Goal: Task Accomplishment & Management: Use online tool/utility

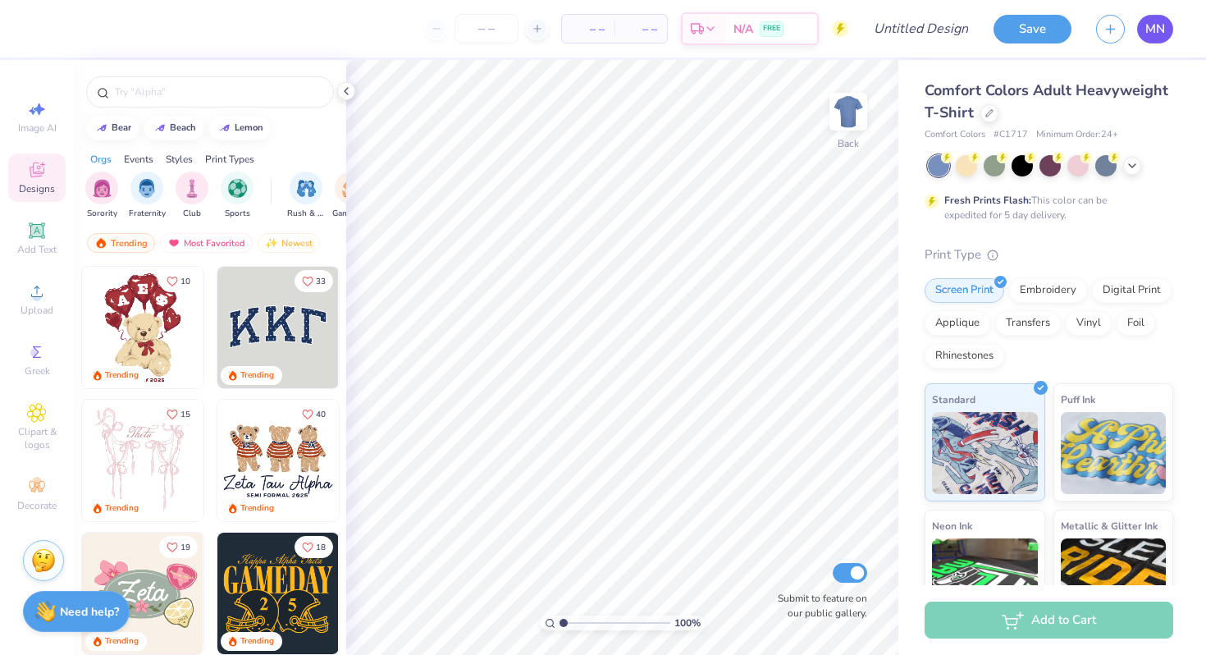
click at [1156, 31] on span "MN" at bounding box center [1155, 29] width 20 height 19
click at [990, 117] on div at bounding box center [989, 112] width 18 height 18
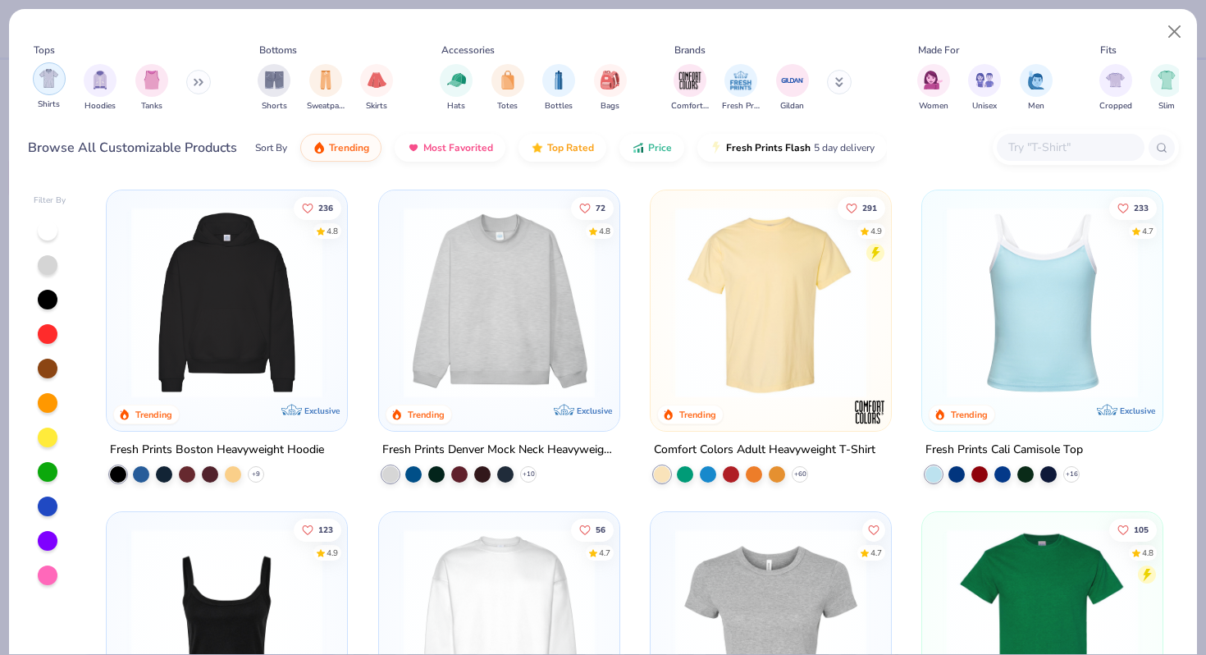
click at [43, 83] on img "filter for Shirts" at bounding box center [48, 78] width 19 height 19
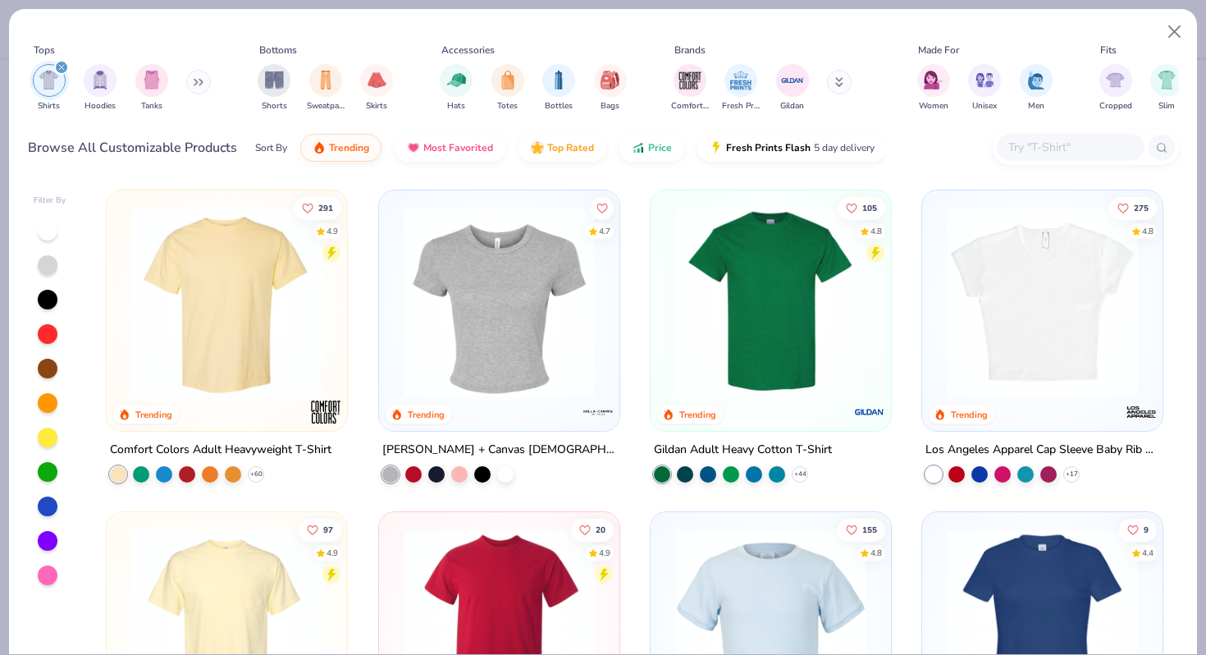
click at [756, 305] on img at bounding box center [771, 302] width 208 height 191
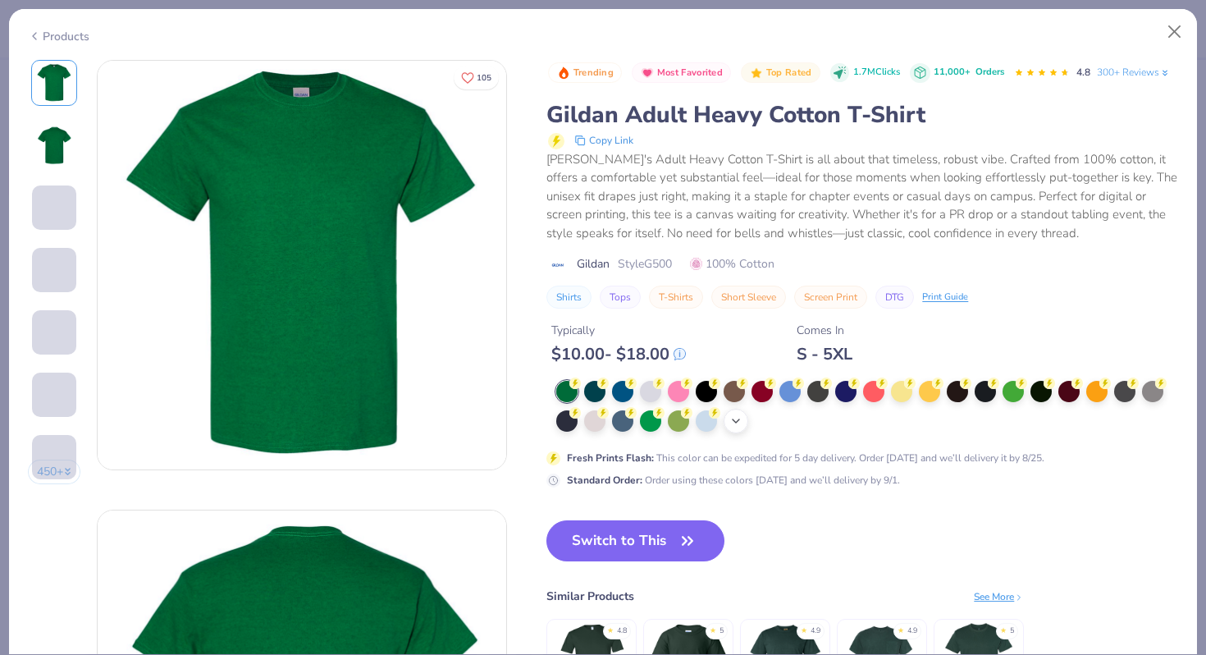
click at [727, 426] on div "+ 22" at bounding box center [736, 421] width 25 height 25
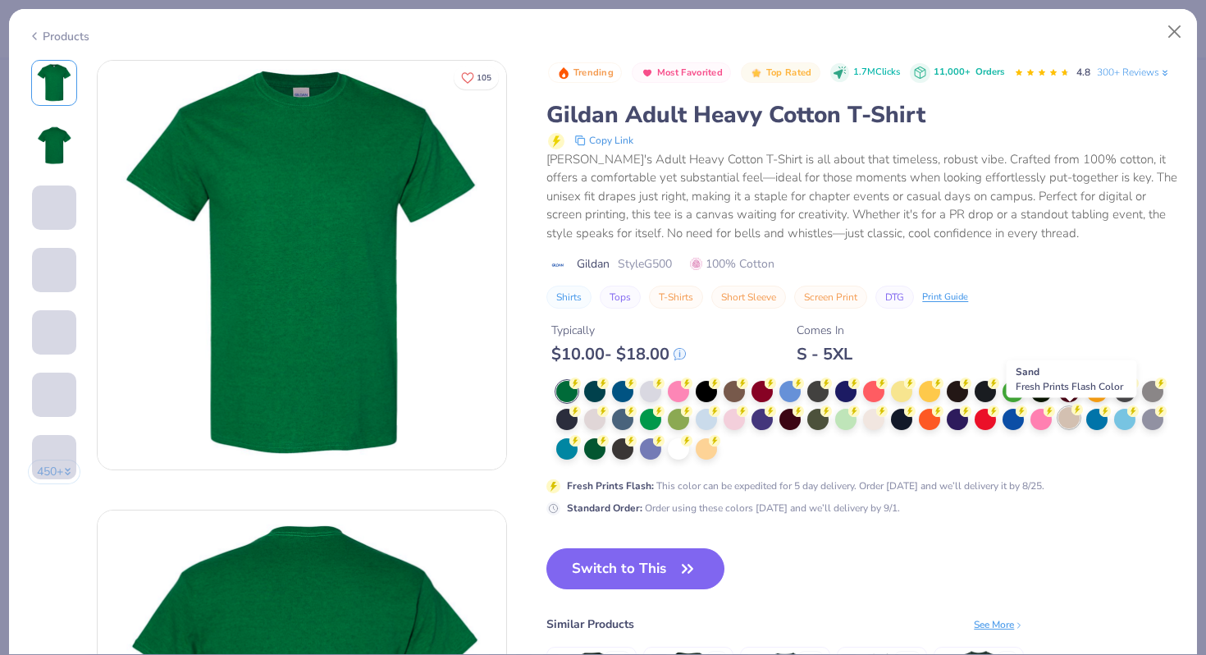
click at [1062, 418] on div at bounding box center [1068, 417] width 21 height 21
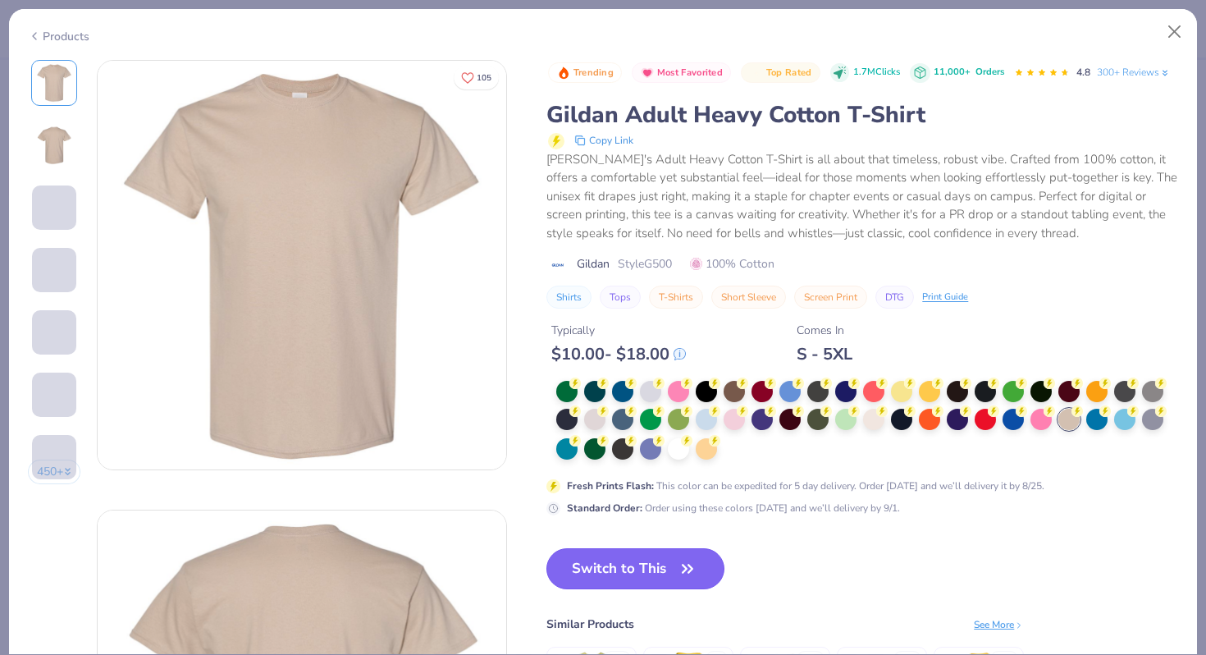
click at [688, 572] on icon "button" at bounding box center [687, 568] width 23 height 23
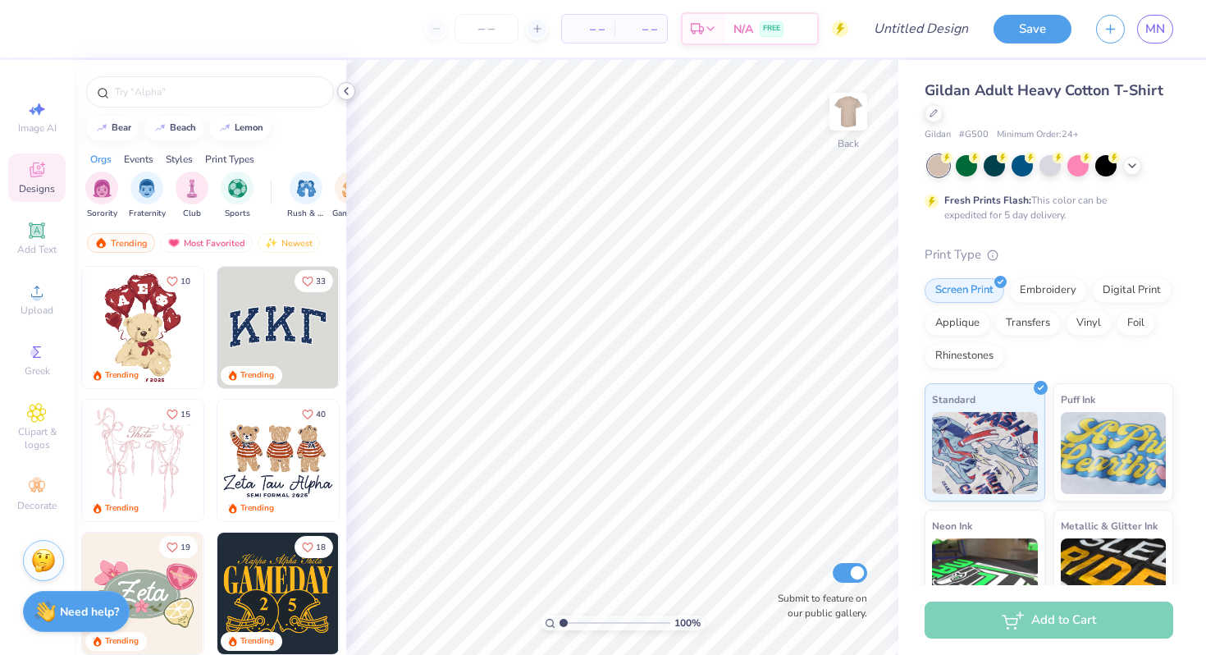
click at [349, 89] on icon at bounding box center [346, 91] width 13 height 13
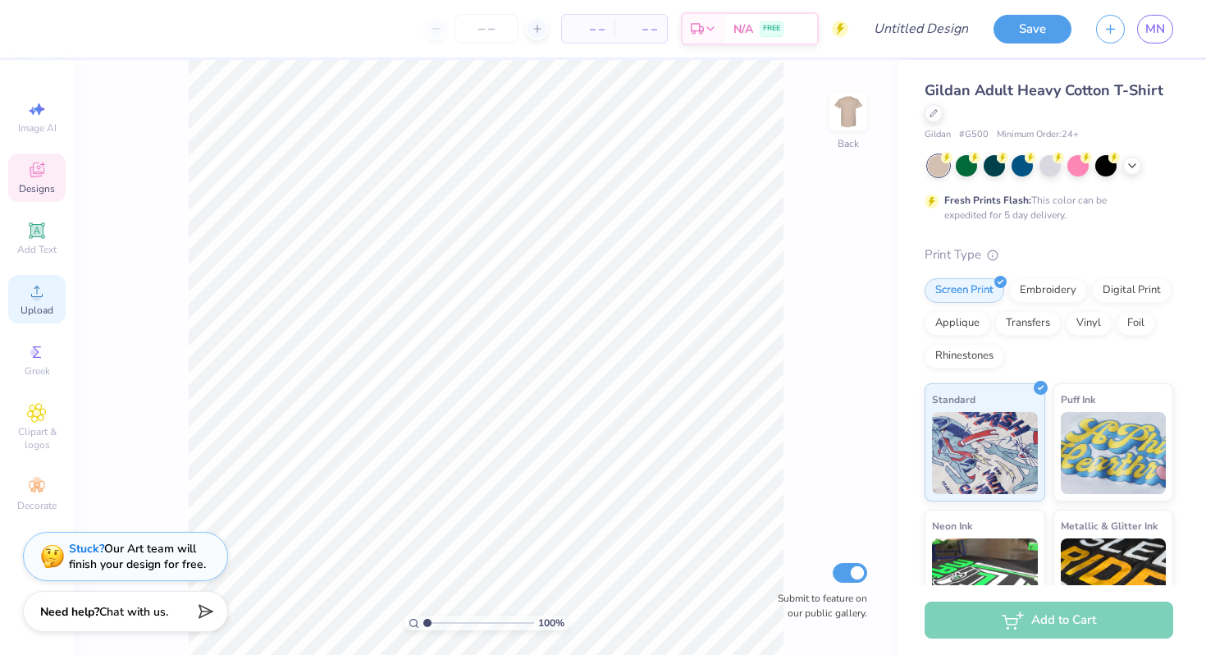
click at [39, 298] on circle at bounding box center [36, 296] width 9 height 9
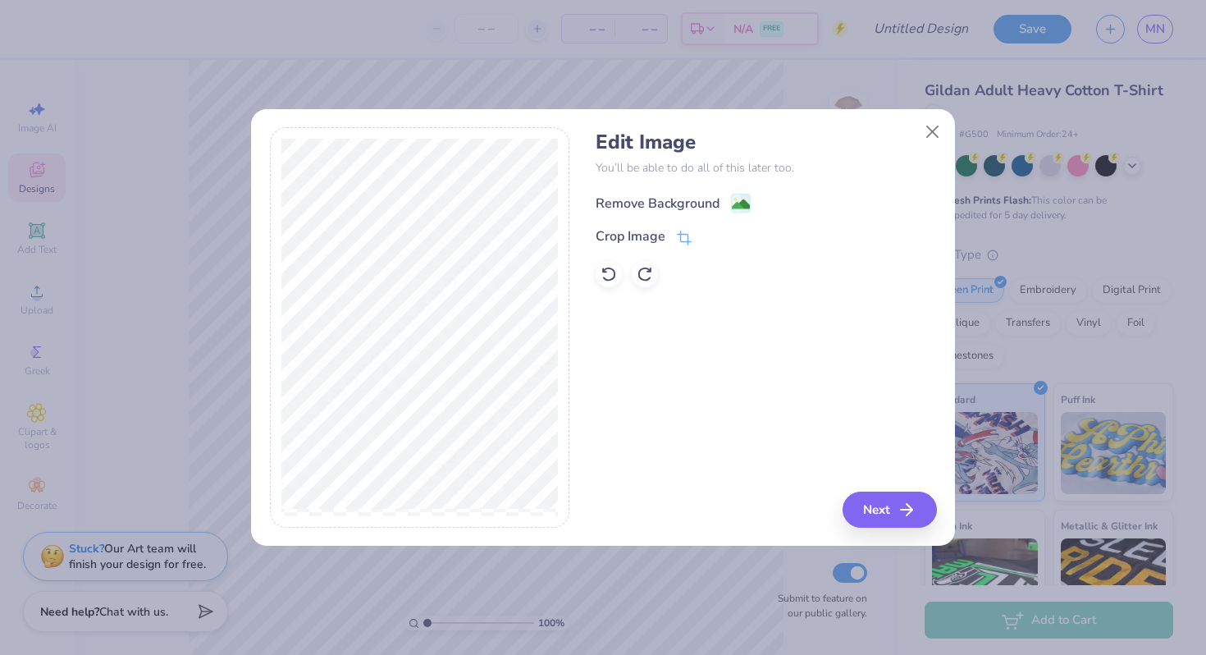
click at [747, 197] on image at bounding box center [741, 204] width 18 height 18
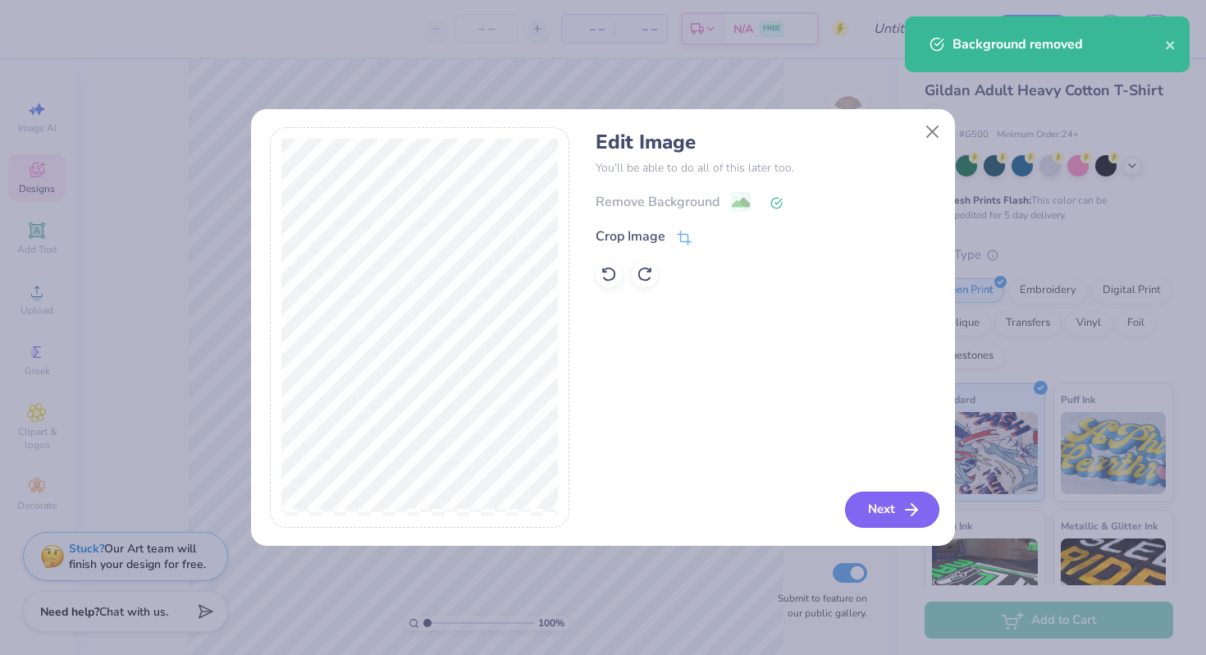
click at [884, 501] on button "Next" at bounding box center [892, 509] width 94 height 36
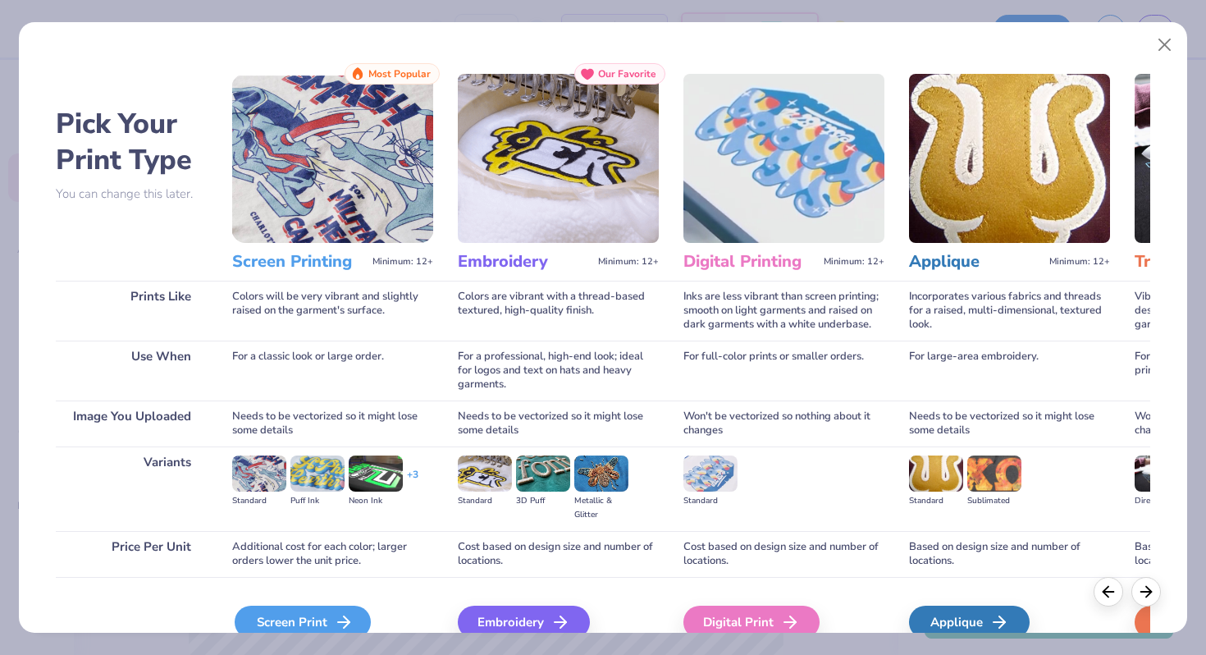
click at [328, 624] on div "Screen Print" at bounding box center [303, 621] width 136 height 33
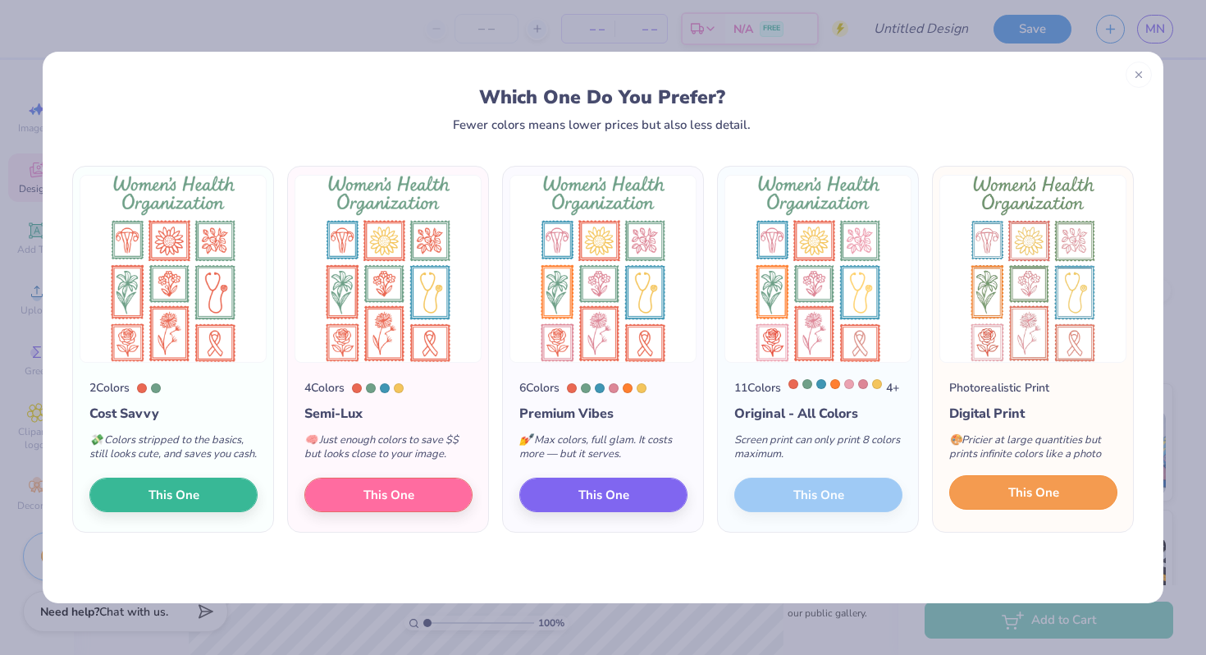
click at [994, 509] on button "This One" at bounding box center [1033, 492] width 168 height 34
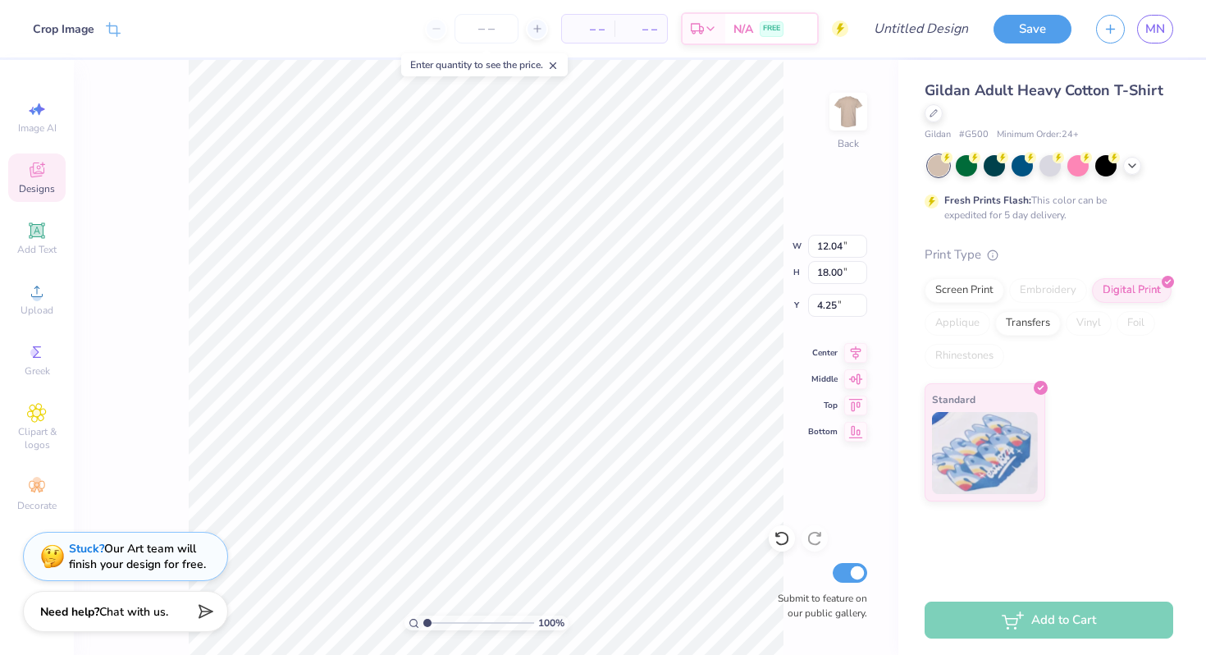
type input "2.30"
click at [133, 199] on div "100 % Back W 12.04 12.04 " H 18.00 18.00 " Y 2.30 2.30 " Center Middle Top Bott…" at bounding box center [486, 357] width 825 height 595
click at [34, 171] on icon at bounding box center [37, 170] width 20 height 20
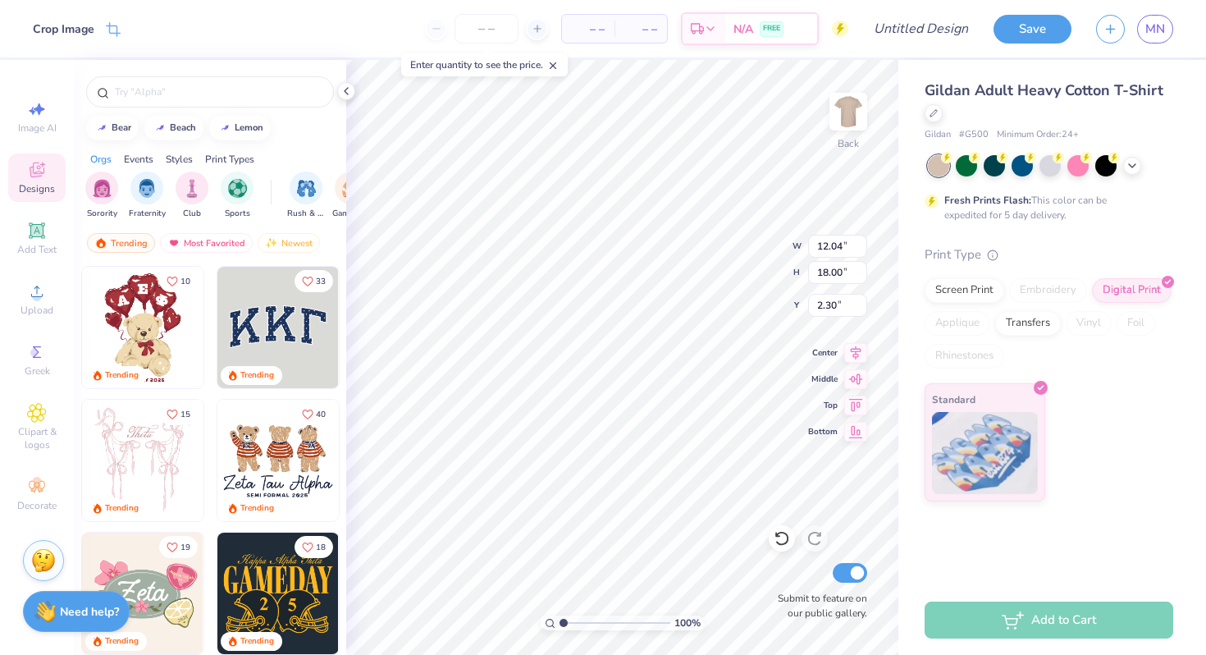
type input "2.31"
click at [477, 29] on input "number" at bounding box center [487, 29] width 64 height 30
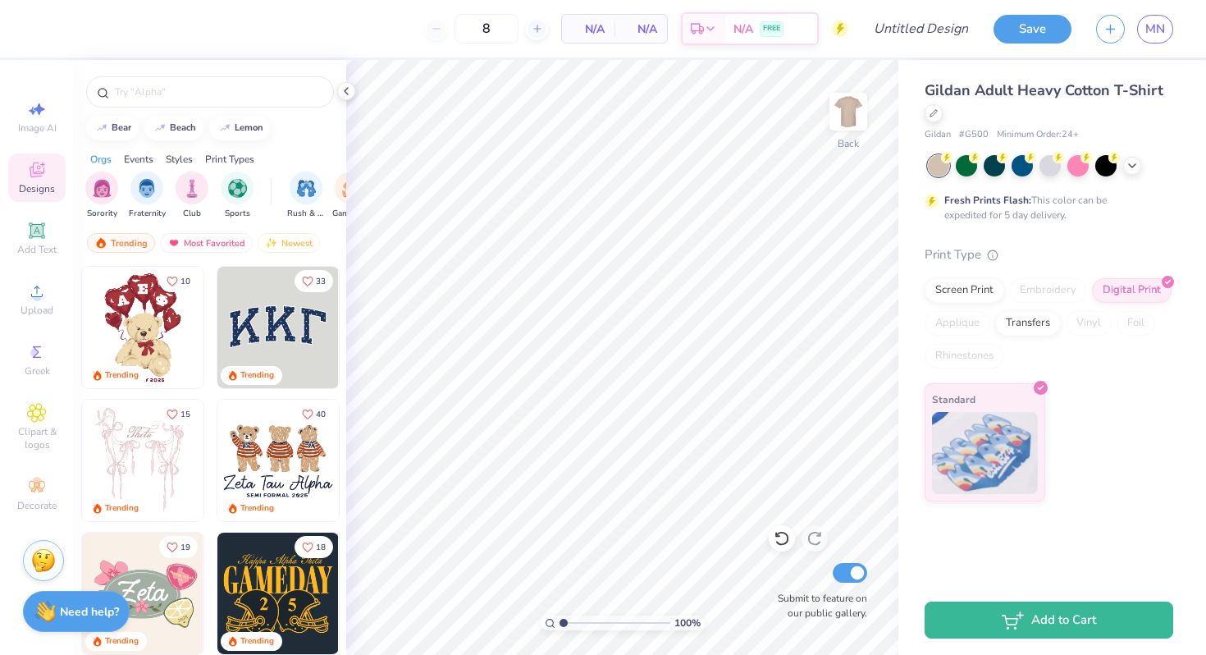
type input "12"
type input "10.88"
type input "16.26"
type input "3.00"
click at [969, 292] on div "Screen Print" at bounding box center [965, 288] width 80 height 25
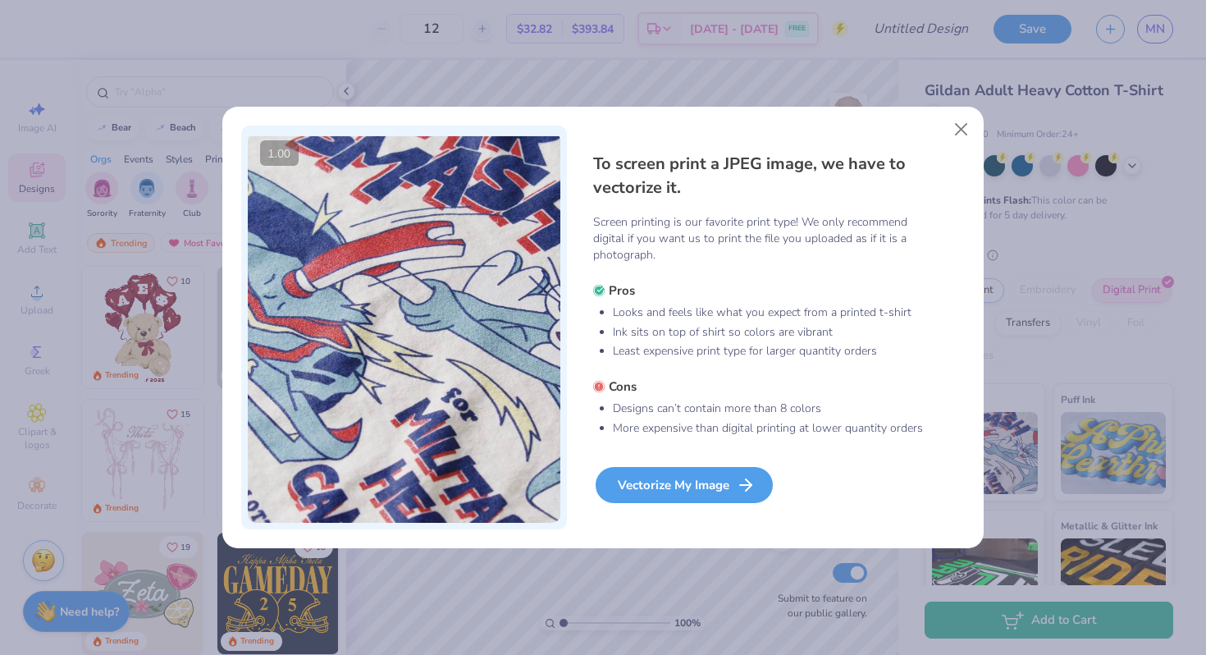
click at [724, 477] on div "Vectorize My Image" at bounding box center [684, 485] width 177 height 36
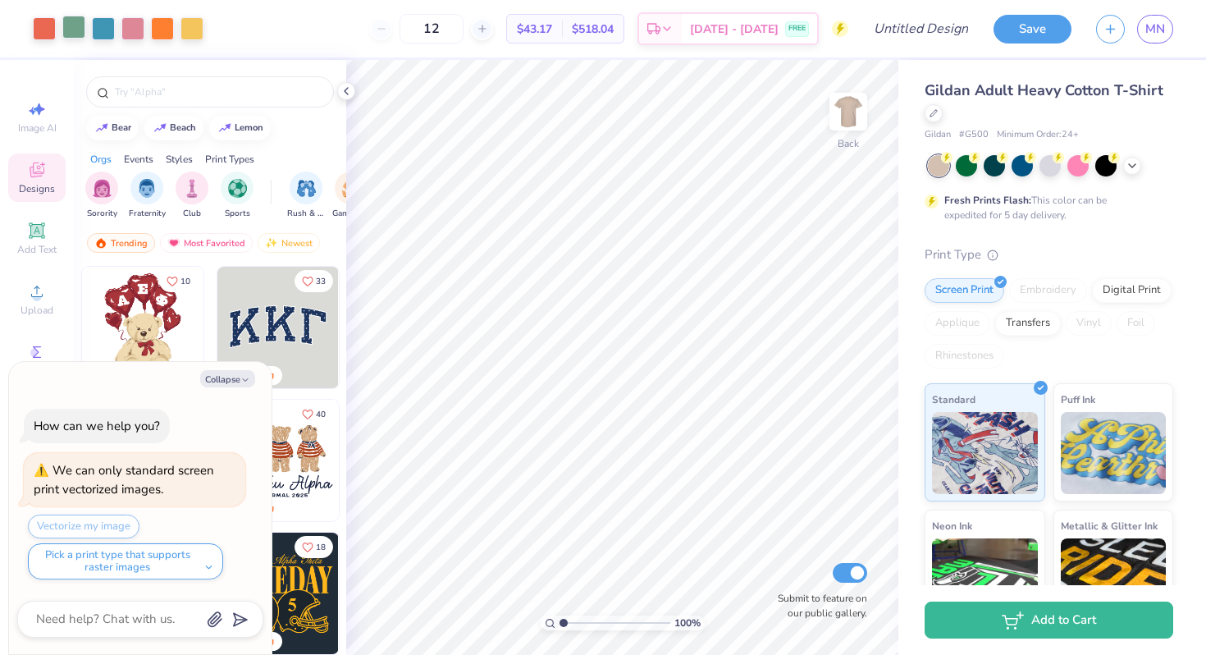
click at [64, 24] on div at bounding box center [73, 27] width 23 height 23
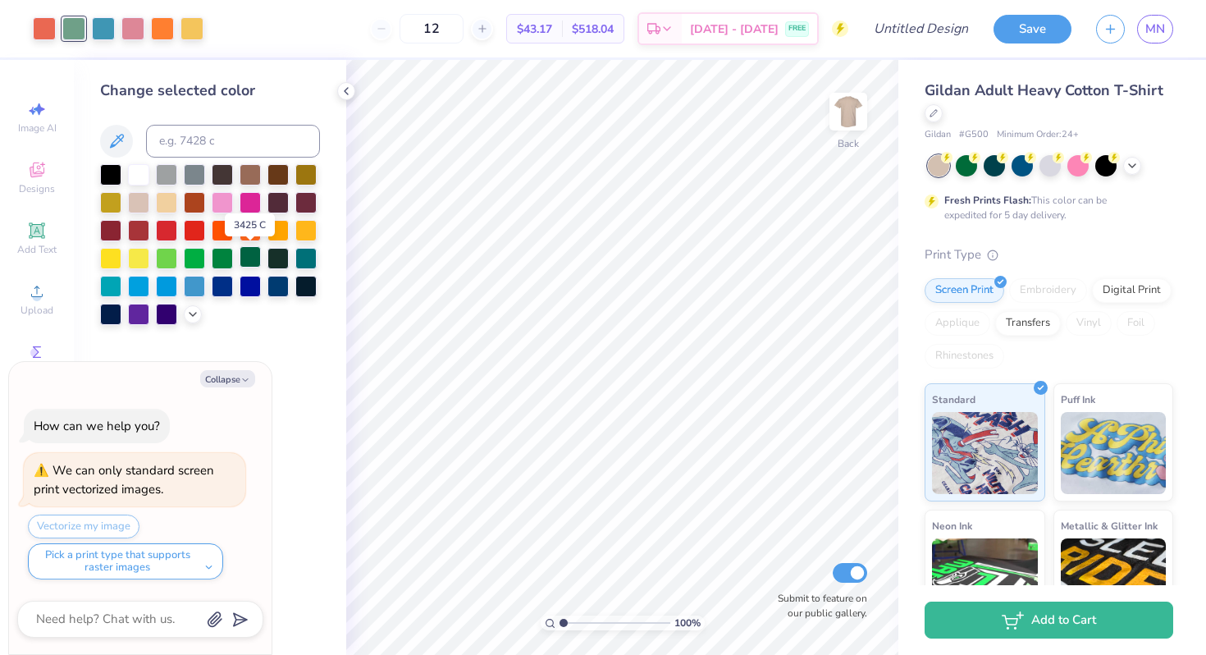
click at [249, 256] on div at bounding box center [250, 256] width 21 height 21
click at [194, 24] on div at bounding box center [191, 27] width 23 height 23
click at [307, 238] on div at bounding box center [305, 228] width 21 height 21
click at [132, 23] on div at bounding box center [132, 27] width 23 height 23
click at [226, 201] on div at bounding box center [222, 200] width 21 height 21
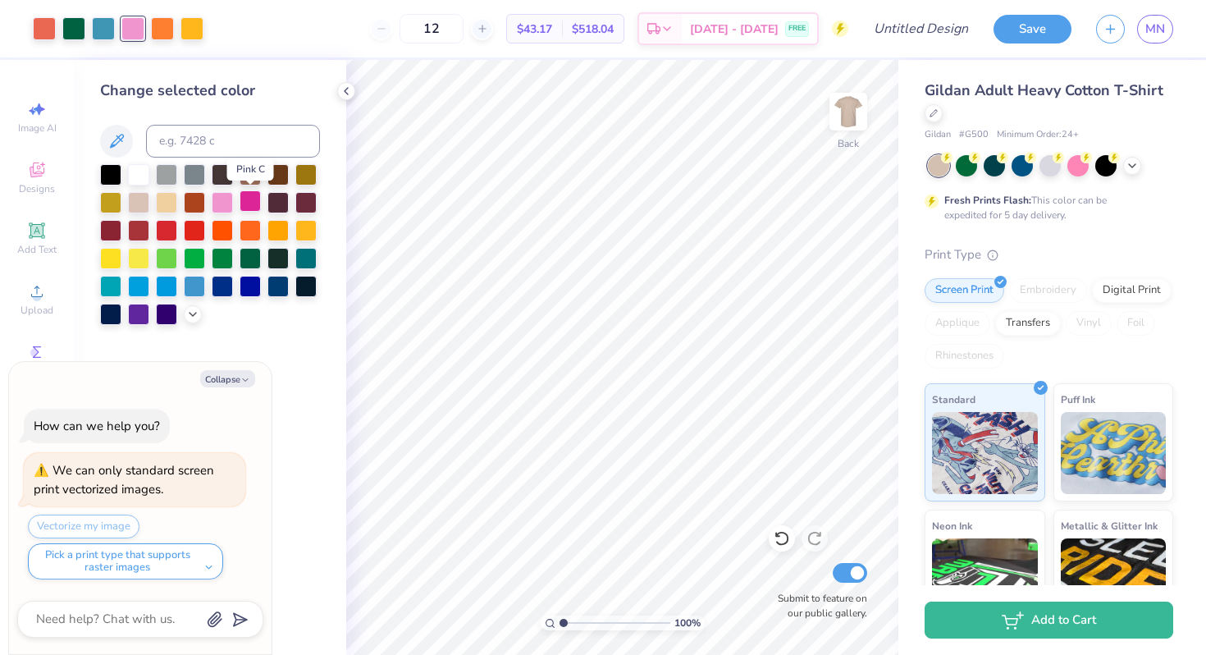
click at [246, 201] on div at bounding box center [250, 200] width 21 height 21
click at [189, 316] on icon at bounding box center [192, 312] width 13 height 13
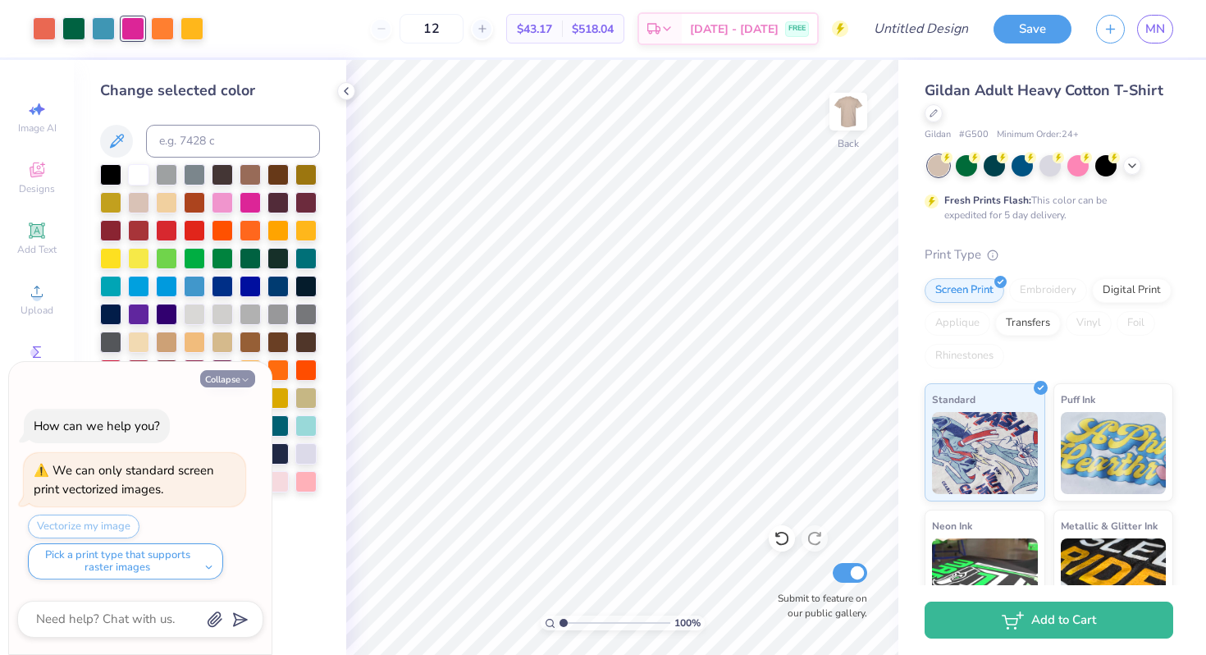
click at [241, 380] on icon "button" at bounding box center [245, 380] width 10 height 10
type textarea "x"
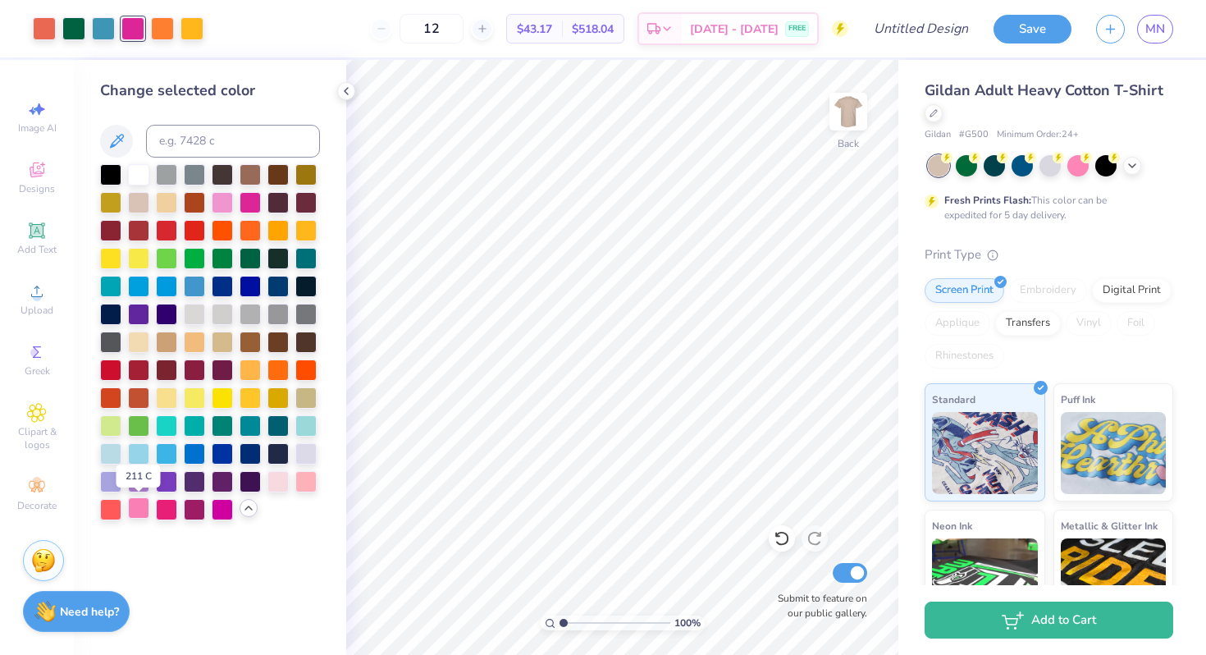
click at [141, 513] on div at bounding box center [138, 507] width 21 height 21
click at [308, 477] on div at bounding box center [305, 479] width 21 height 21
click at [171, 509] on div at bounding box center [166, 507] width 21 height 21
click at [230, 506] on div at bounding box center [222, 507] width 21 height 21
click at [248, 208] on div at bounding box center [250, 200] width 21 height 21
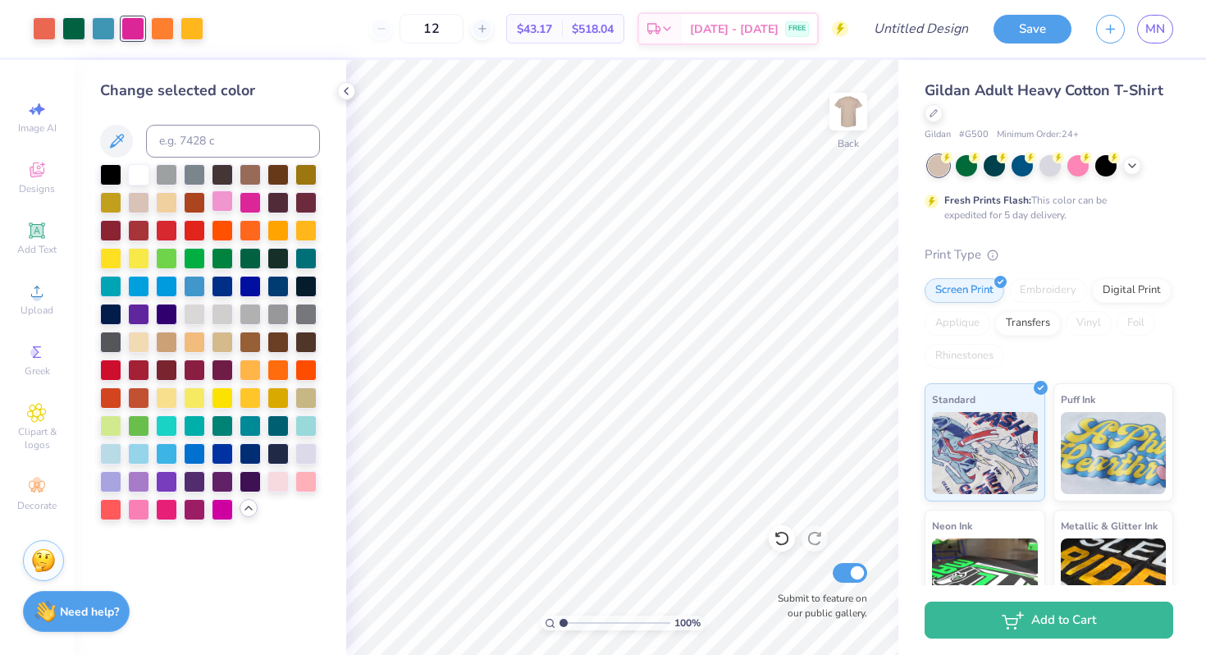
click at [217, 197] on div at bounding box center [222, 200] width 21 height 21
click at [241, 198] on div at bounding box center [250, 200] width 21 height 21
click at [139, 513] on div at bounding box center [138, 507] width 21 height 21
click at [192, 29] on div at bounding box center [191, 27] width 23 height 23
click at [251, 367] on div at bounding box center [250, 368] width 21 height 21
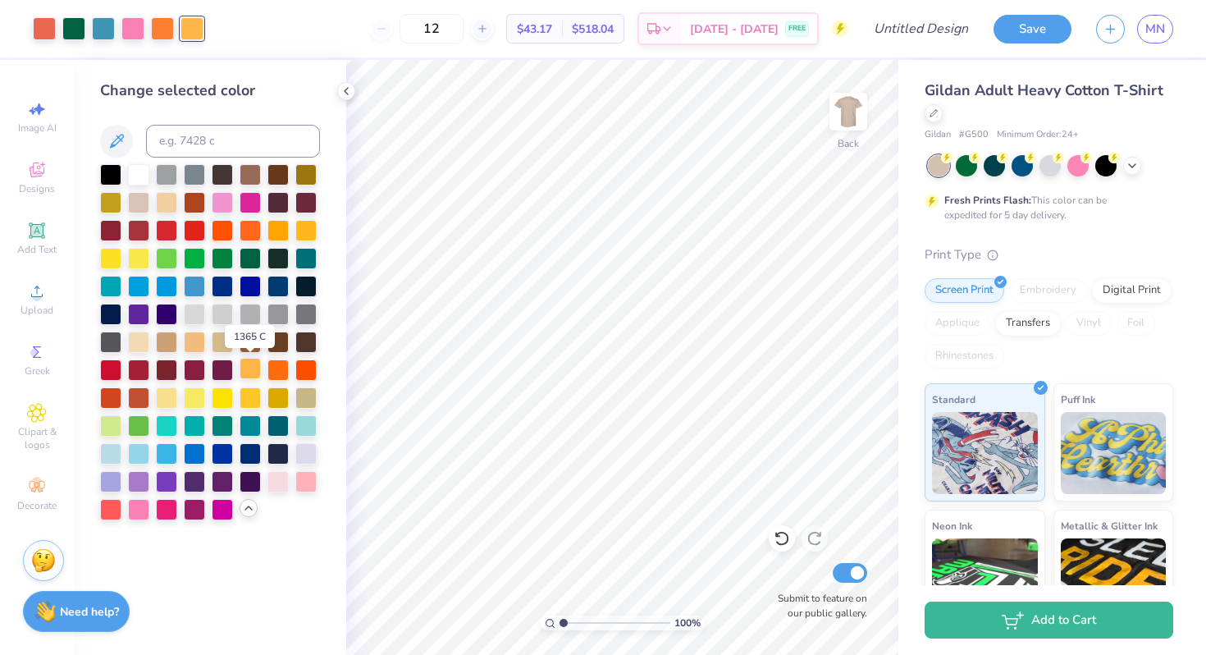
click at [250, 374] on div at bounding box center [250, 368] width 21 height 21
click at [193, 345] on div at bounding box center [194, 340] width 21 height 21
click at [282, 229] on div at bounding box center [277, 228] width 21 height 21
click at [343, 90] on icon at bounding box center [346, 91] width 13 height 13
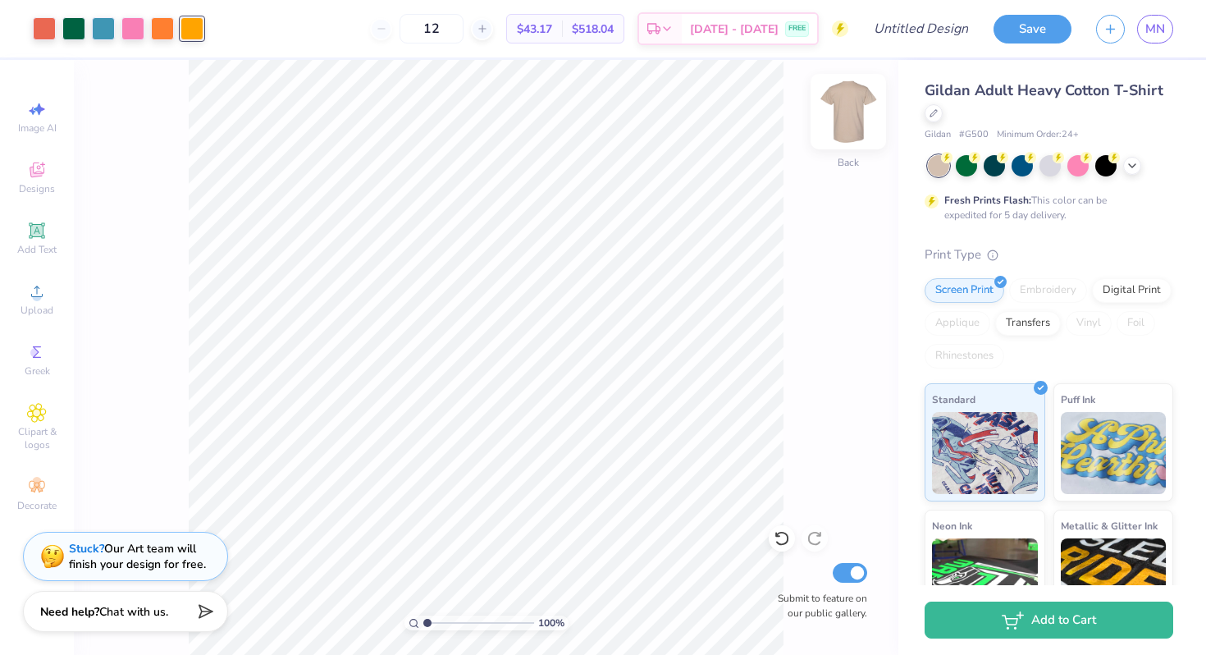
click at [853, 105] on img at bounding box center [849, 112] width 66 height 66
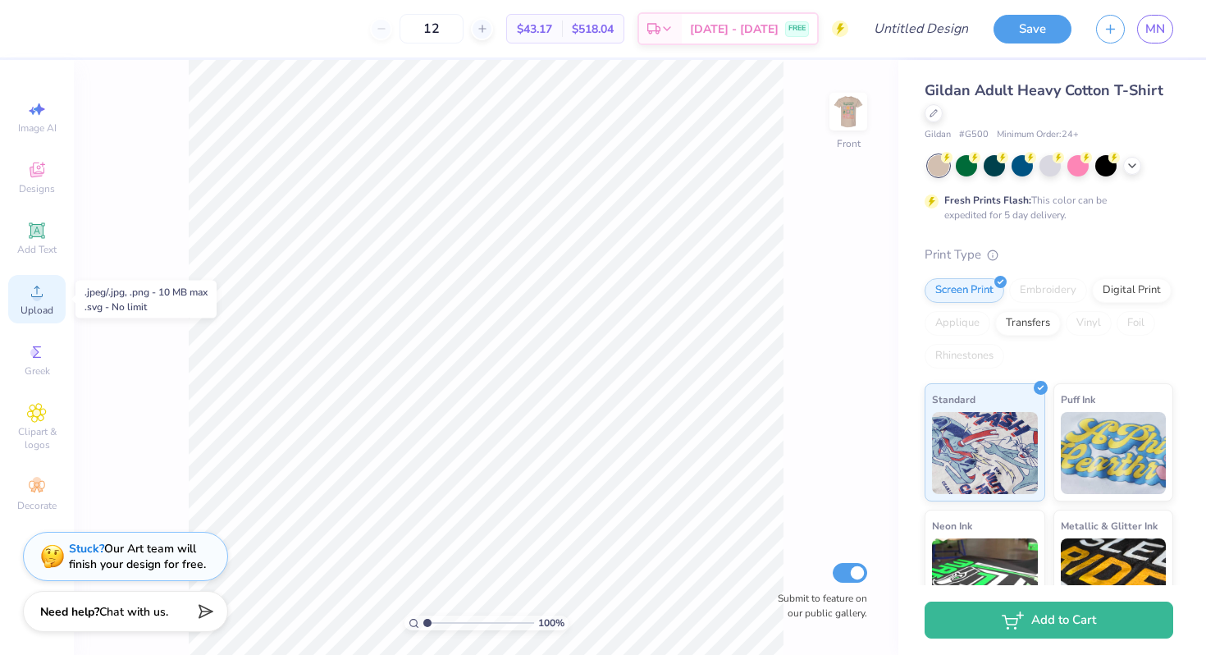
click at [31, 306] on span "Upload" at bounding box center [37, 310] width 33 height 13
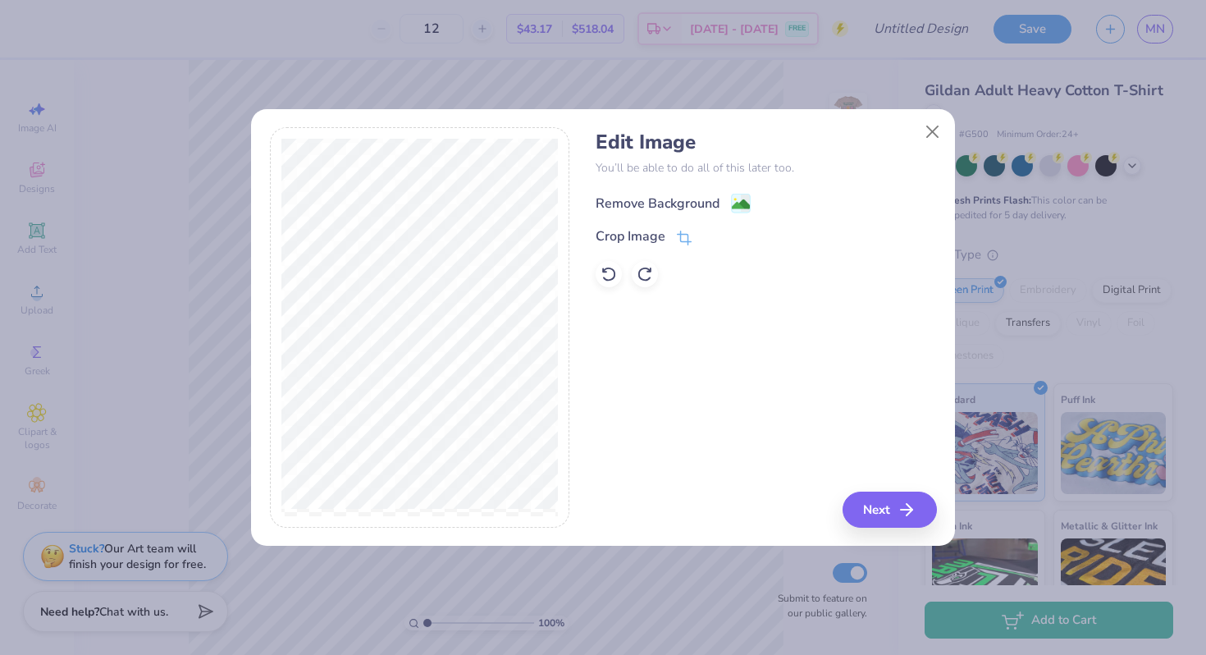
click at [738, 193] on span at bounding box center [741, 203] width 20 height 21
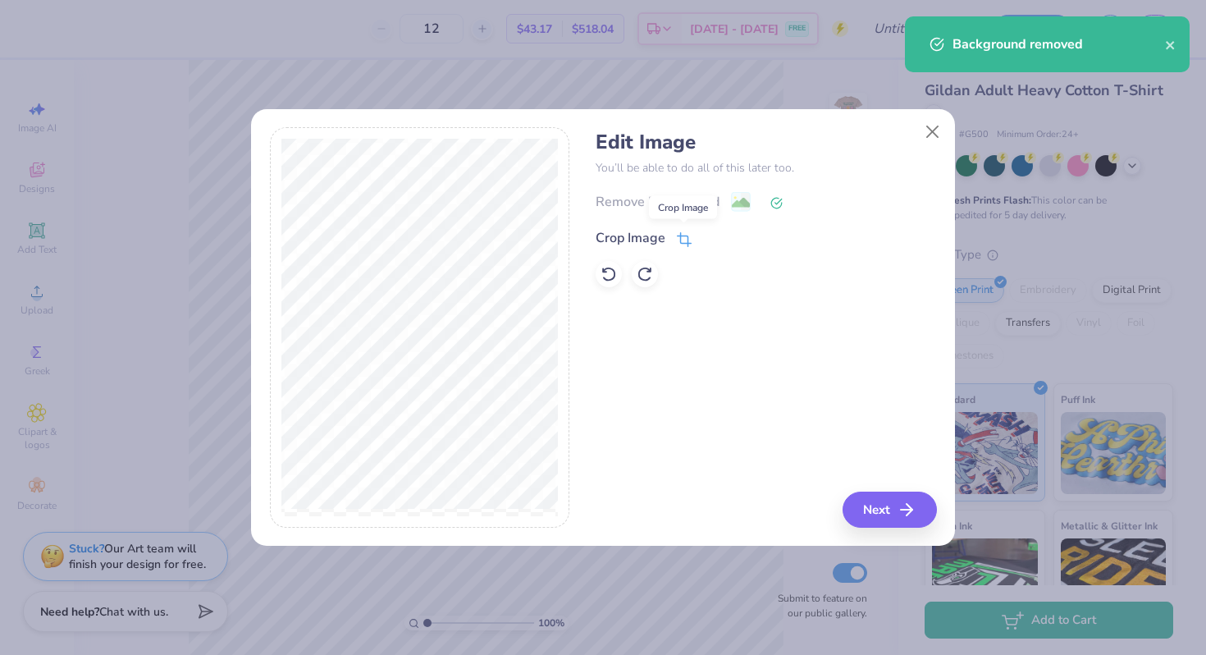
click at [678, 238] on icon at bounding box center [684, 239] width 15 height 15
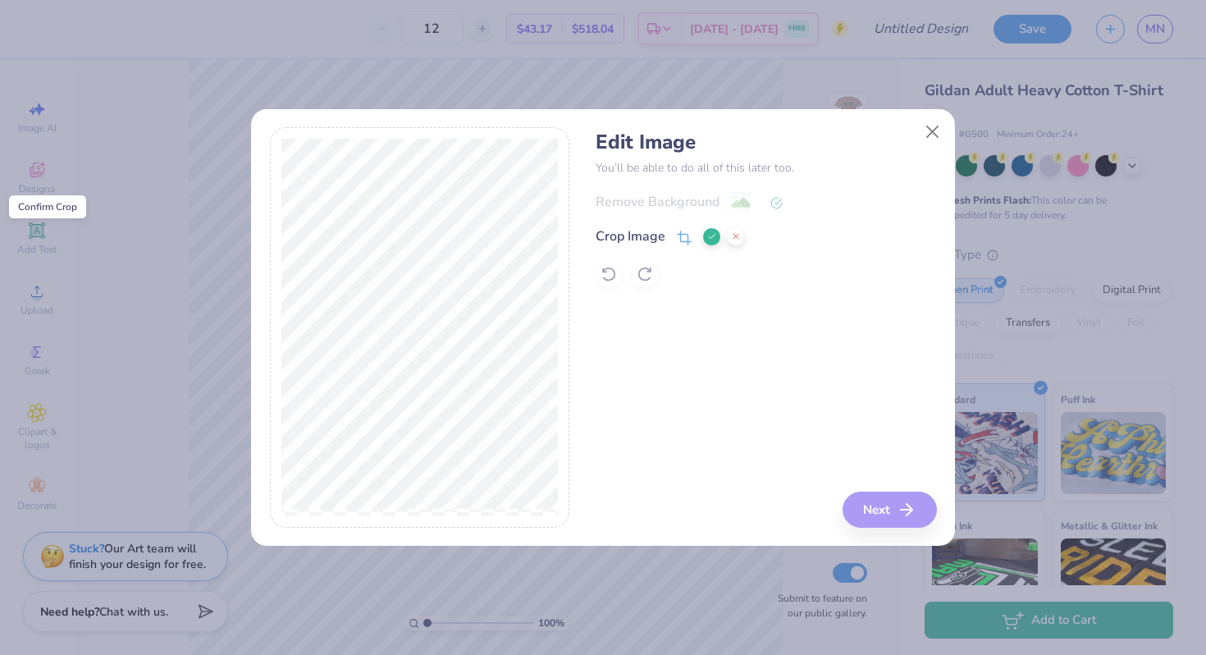
click at [710, 237] on polyline at bounding box center [712, 236] width 7 height 5
click at [777, 201] on icon at bounding box center [776, 203] width 12 height 12
click at [727, 200] on div "Remove Background" at bounding box center [766, 201] width 340 height 21
click at [679, 200] on div "Remove Background" at bounding box center [766, 201] width 340 height 21
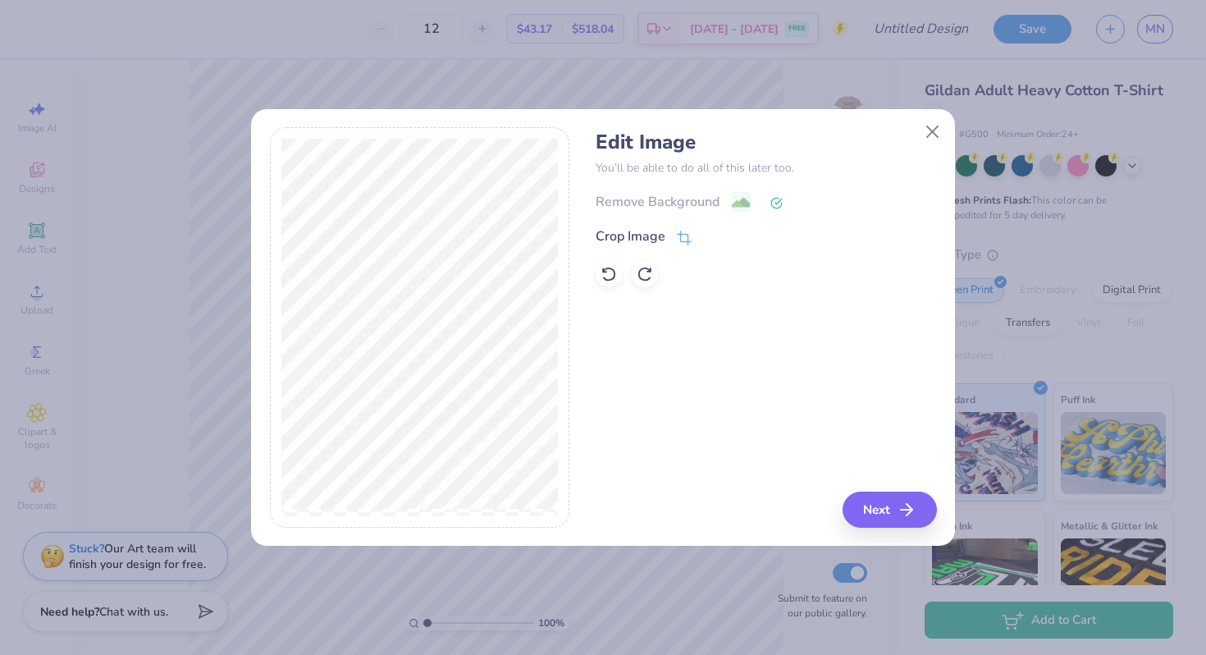
click at [679, 200] on div "Remove Background" at bounding box center [766, 201] width 340 height 21
click at [679, 201] on div "Remove Background" at bounding box center [766, 201] width 340 height 21
click at [748, 217] on div "Remove Background Crop Image" at bounding box center [766, 239] width 340 height 96
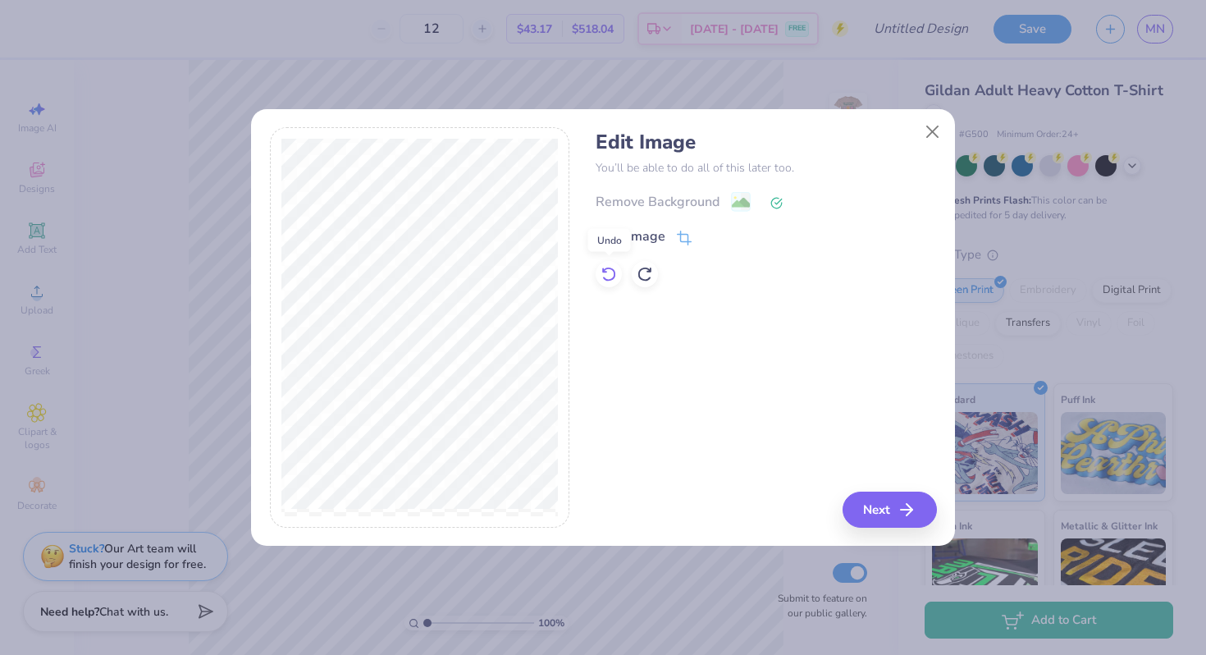
click at [611, 276] on icon at bounding box center [609, 274] width 16 height 16
click at [684, 239] on icon at bounding box center [684, 239] width 15 height 15
click at [707, 239] on icon at bounding box center [712, 236] width 10 height 10
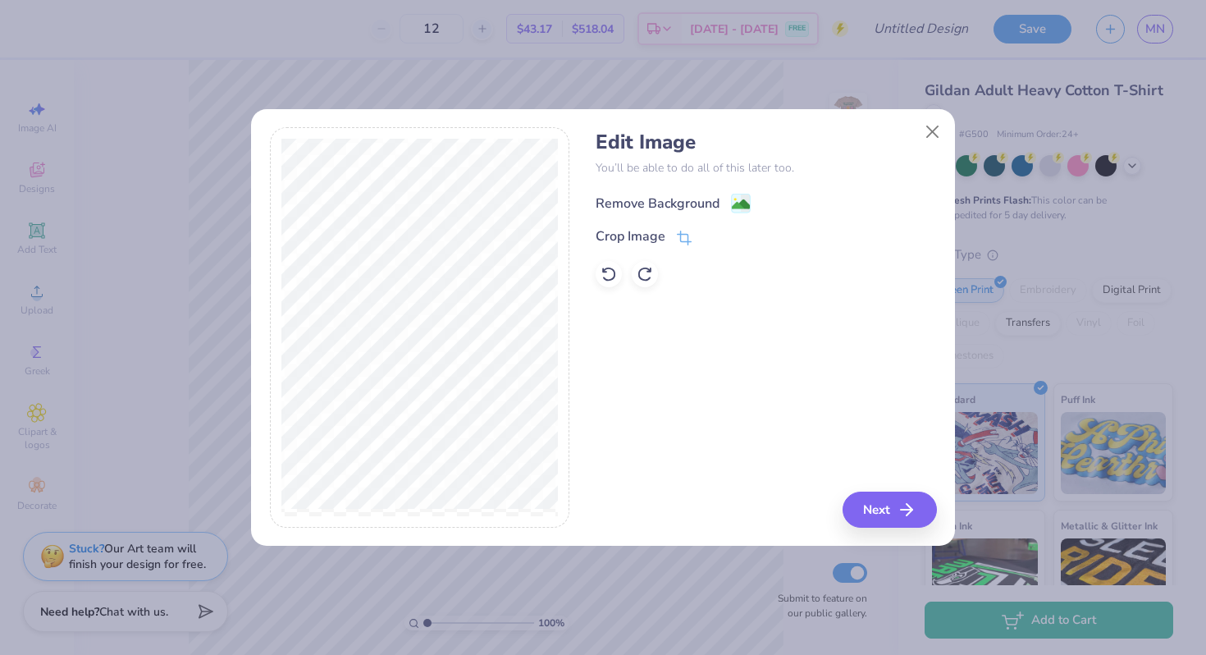
click at [742, 201] on image at bounding box center [741, 204] width 18 height 18
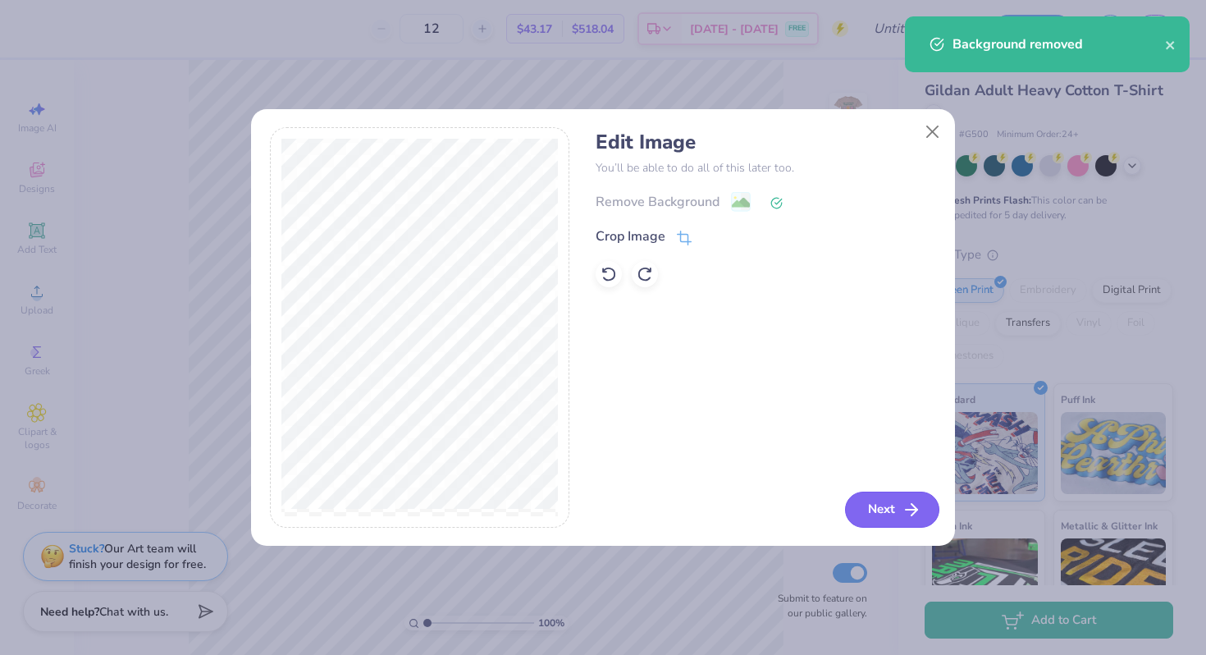
click at [898, 506] on button "Next" at bounding box center [892, 509] width 94 height 36
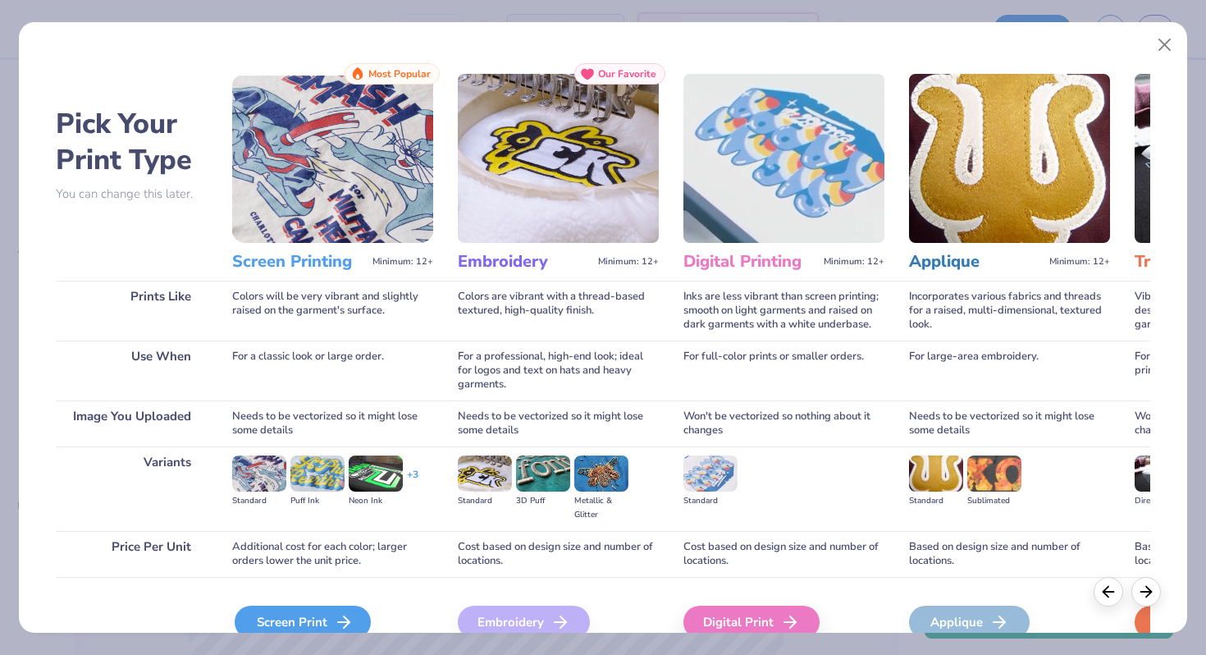
click at [308, 628] on div "Screen Print" at bounding box center [303, 621] width 136 height 33
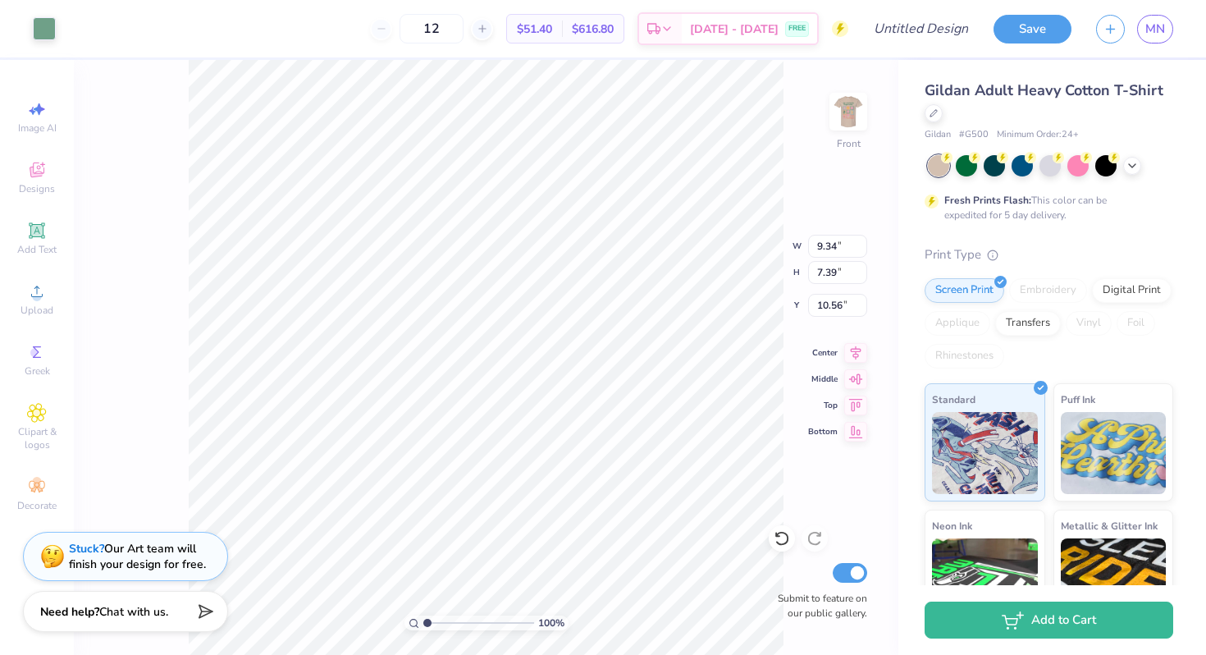
type input "6.86"
click at [48, 24] on div at bounding box center [44, 27] width 23 height 23
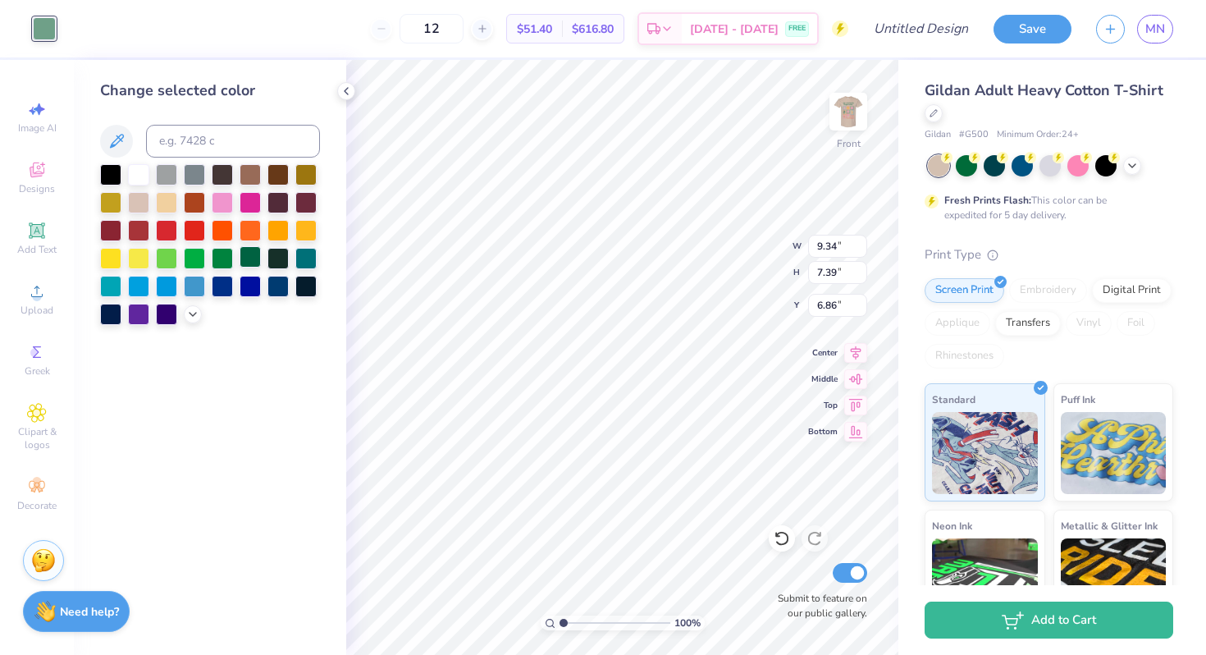
click at [251, 255] on div at bounding box center [250, 256] width 21 height 21
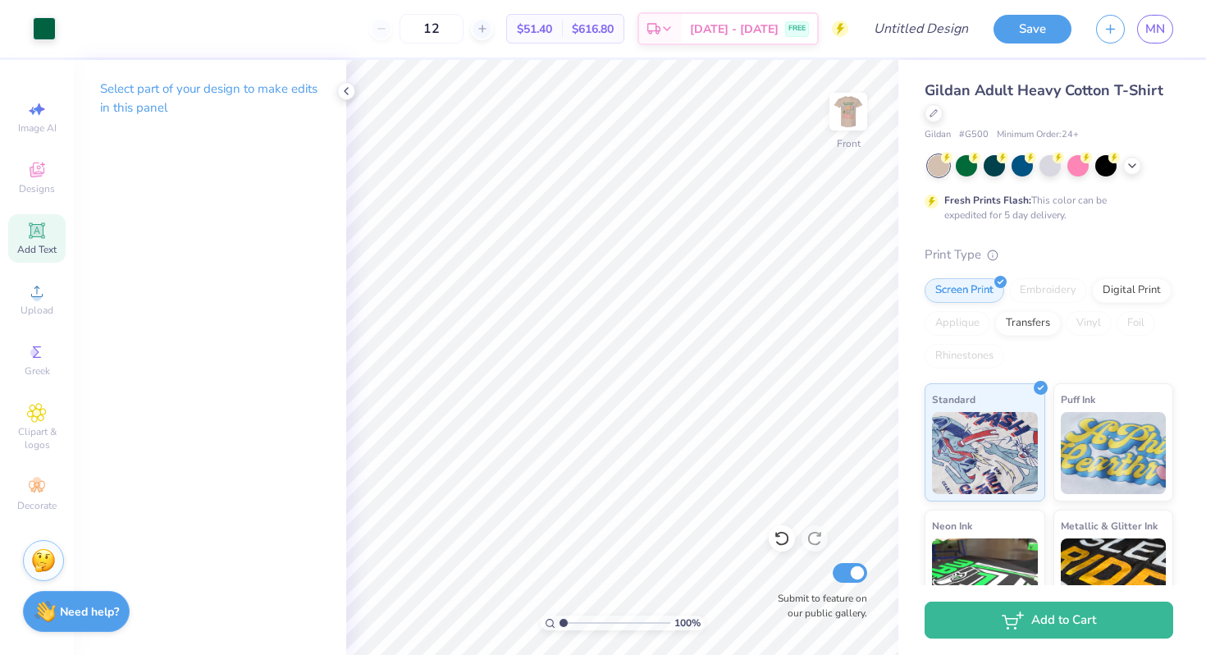
click at [36, 230] on icon at bounding box center [36, 230] width 12 height 12
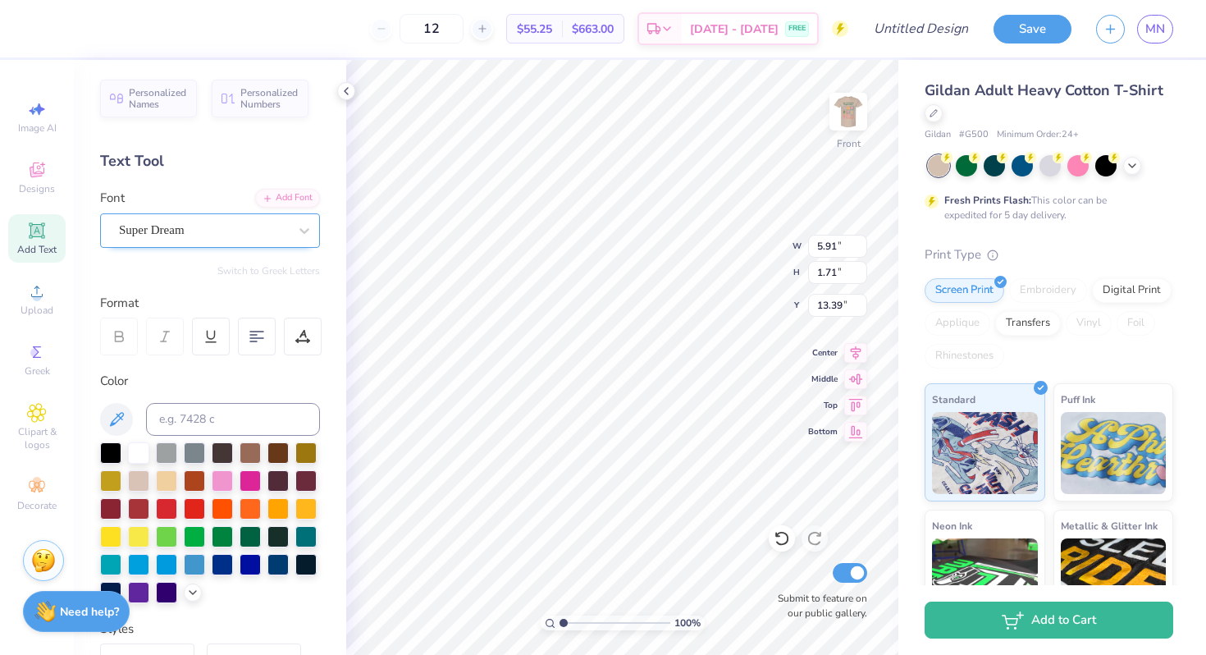
click at [174, 231] on div "Super Dream" at bounding box center [203, 229] width 172 height 25
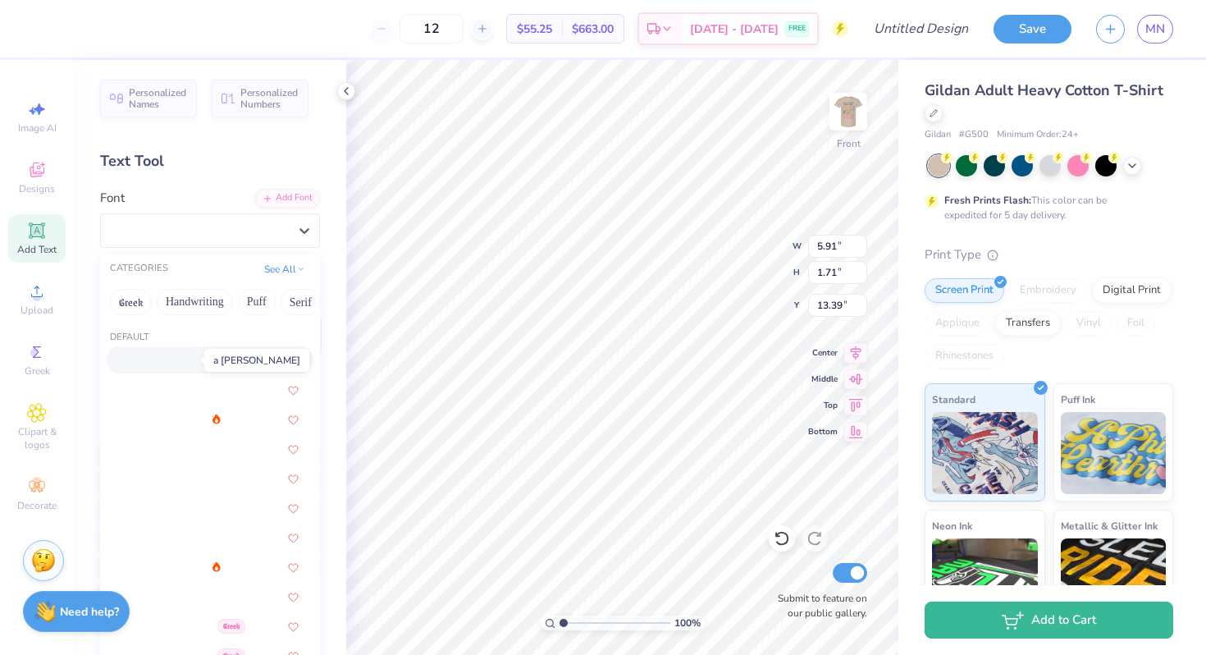
click at [194, 361] on img at bounding box center [157, 360] width 73 height 11
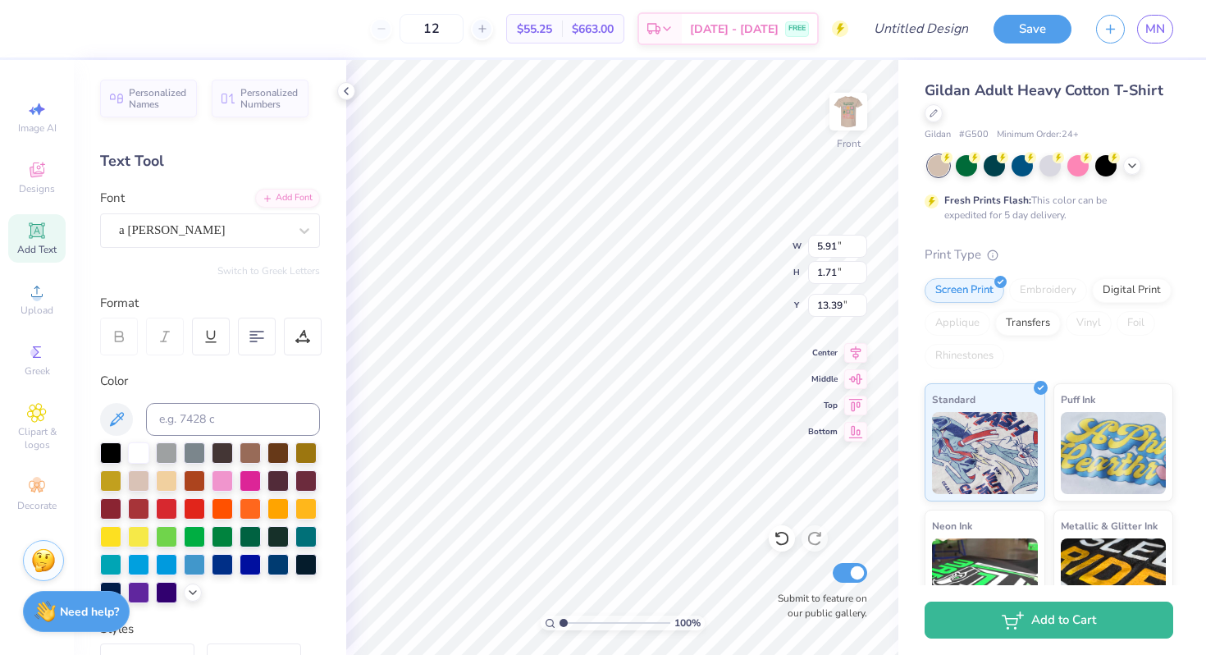
type input "5.65"
type input "2.01"
type input "13.25"
click at [262, 231] on div "a [PERSON_NAME]" at bounding box center [203, 229] width 172 height 25
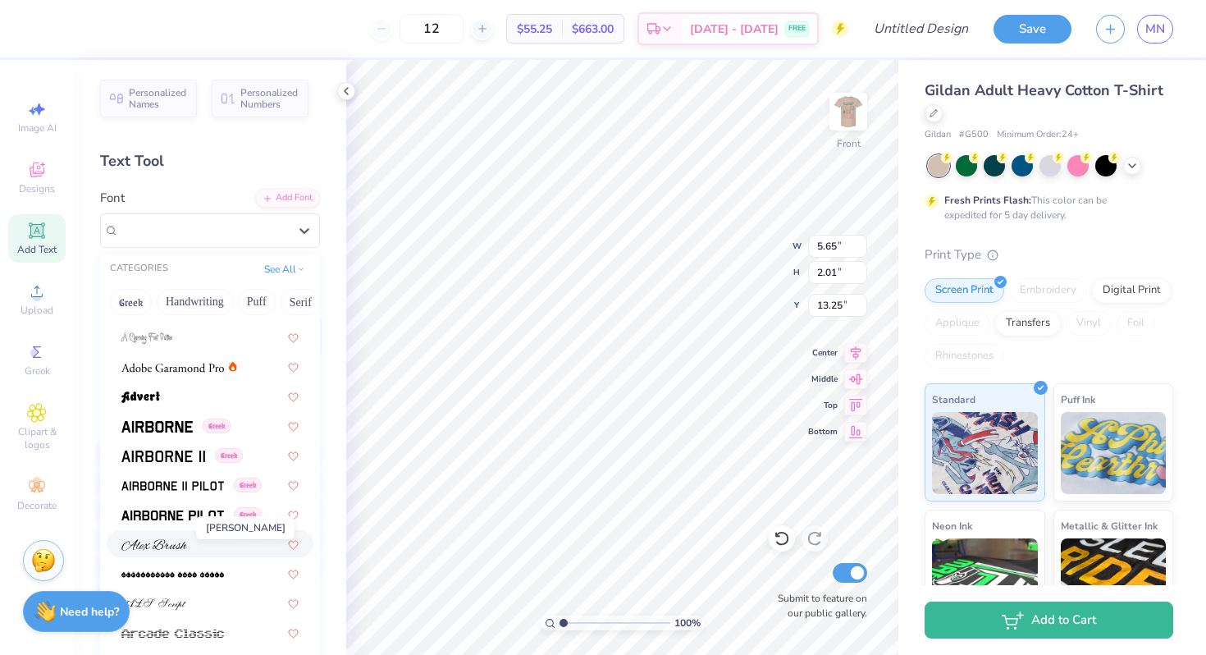
scroll to position [217, 0]
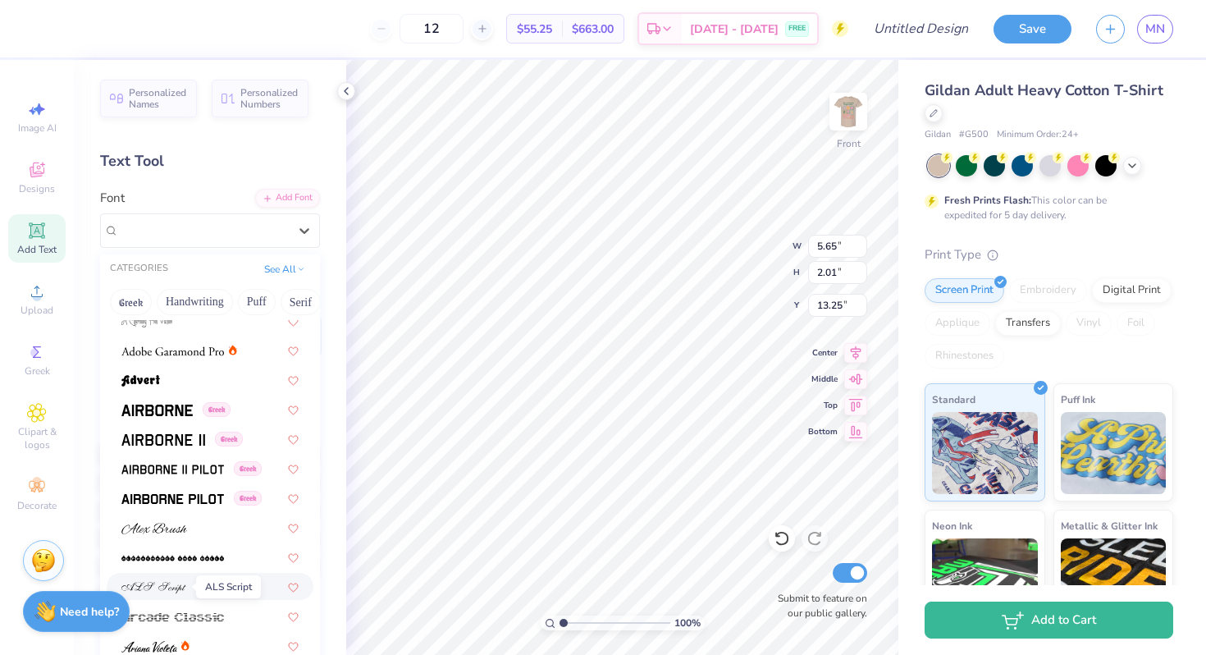
click at [153, 583] on img at bounding box center [153, 587] width 65 height 11
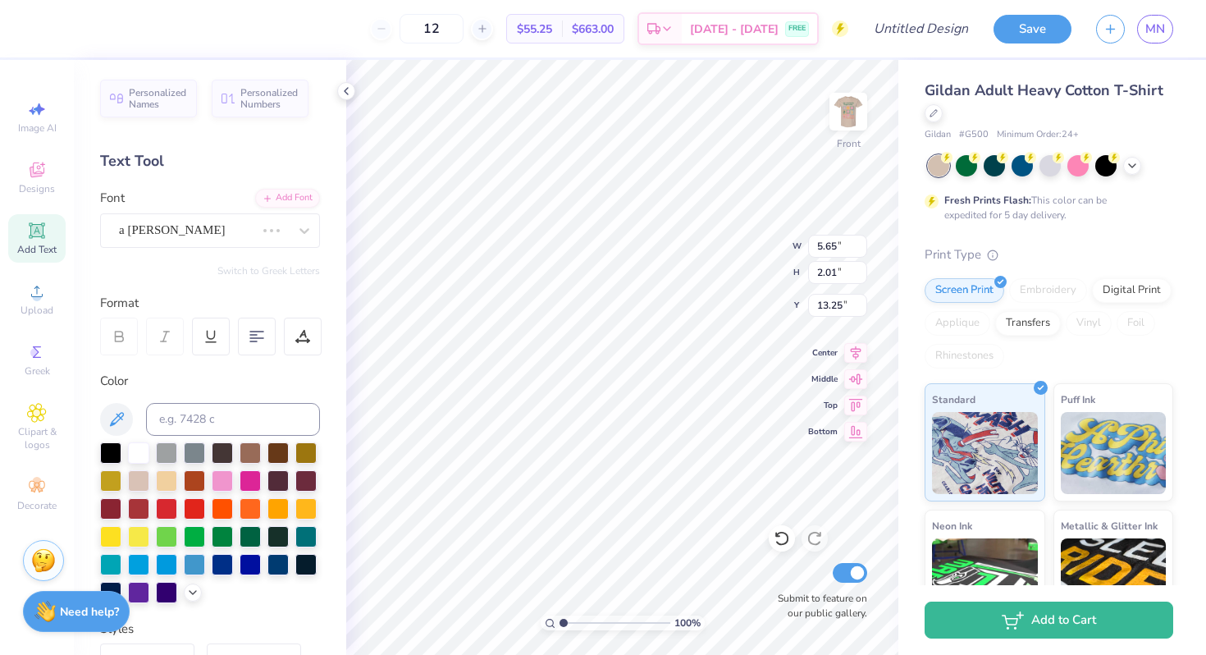
type input "8.78"
type input "2.06"
type input "13.22"
click at [203, 235] on div "ALS Script" at bounding box center [203, 229] width 172 height 25
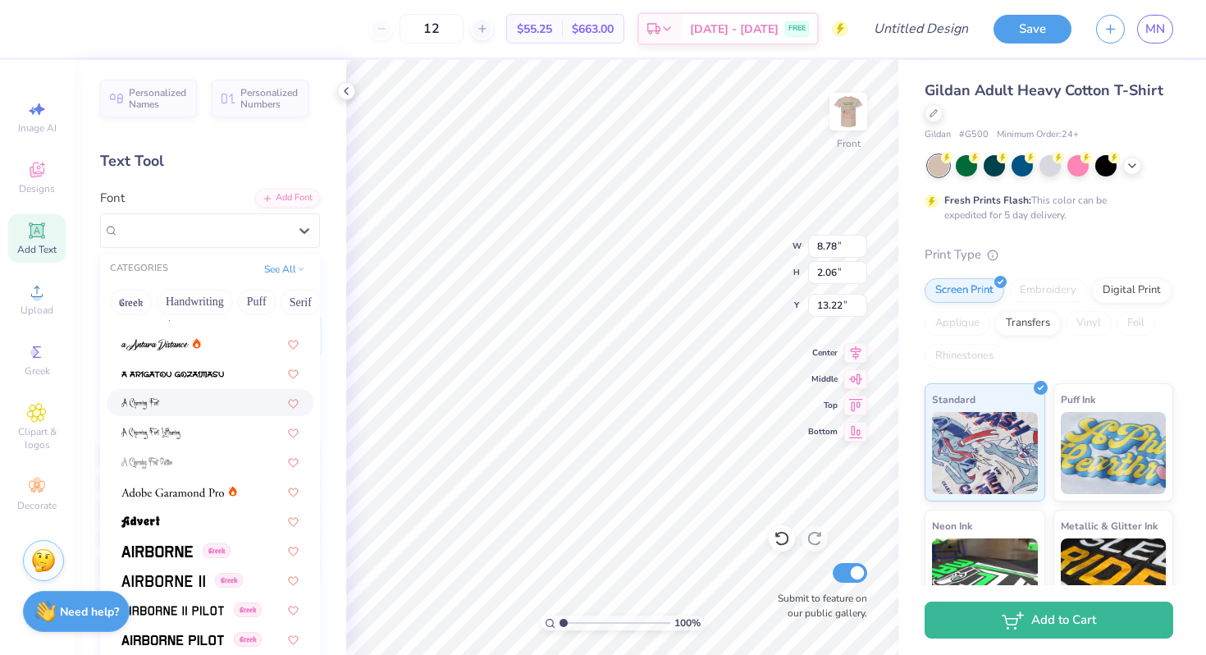
scroll to position [0, 0]
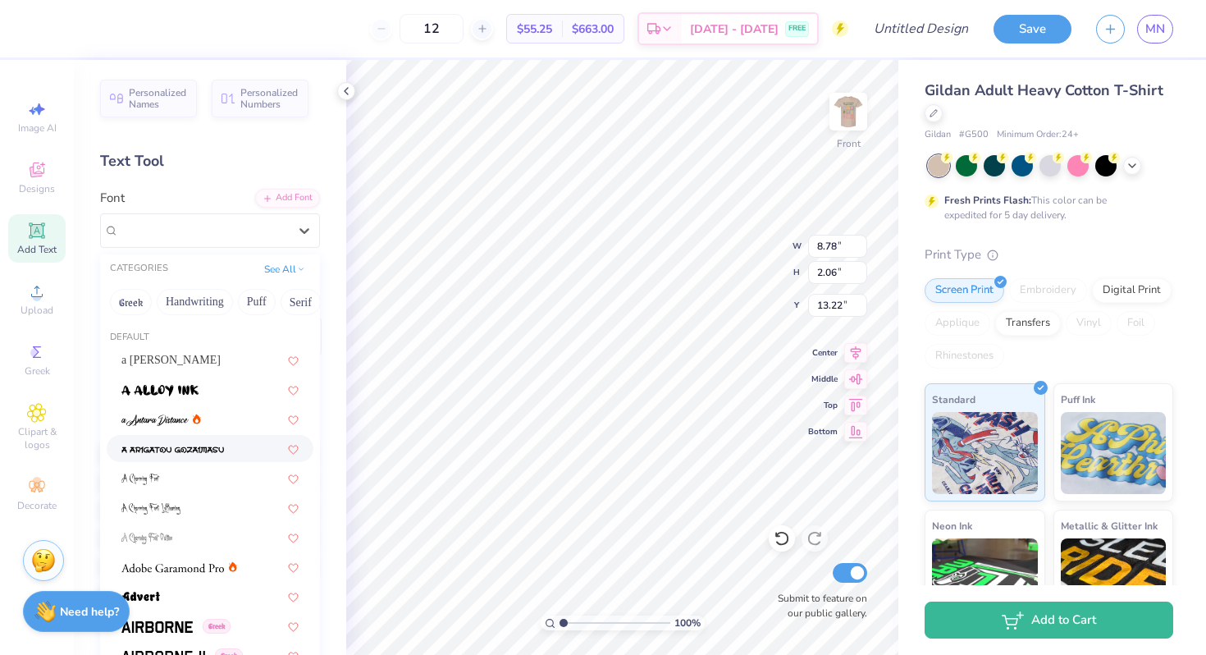
click at [185, 452] on img at bounding box center [172, 449] width 103 height 11
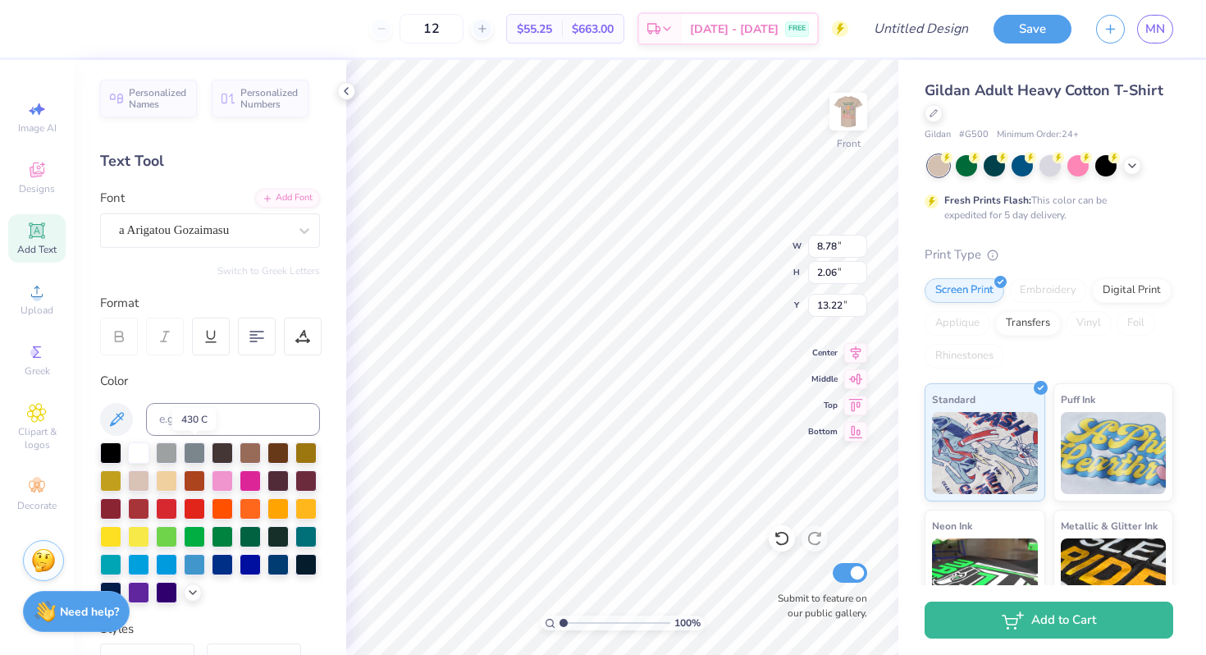
type input "6.52"
type input "1.82"
type input "13.34"
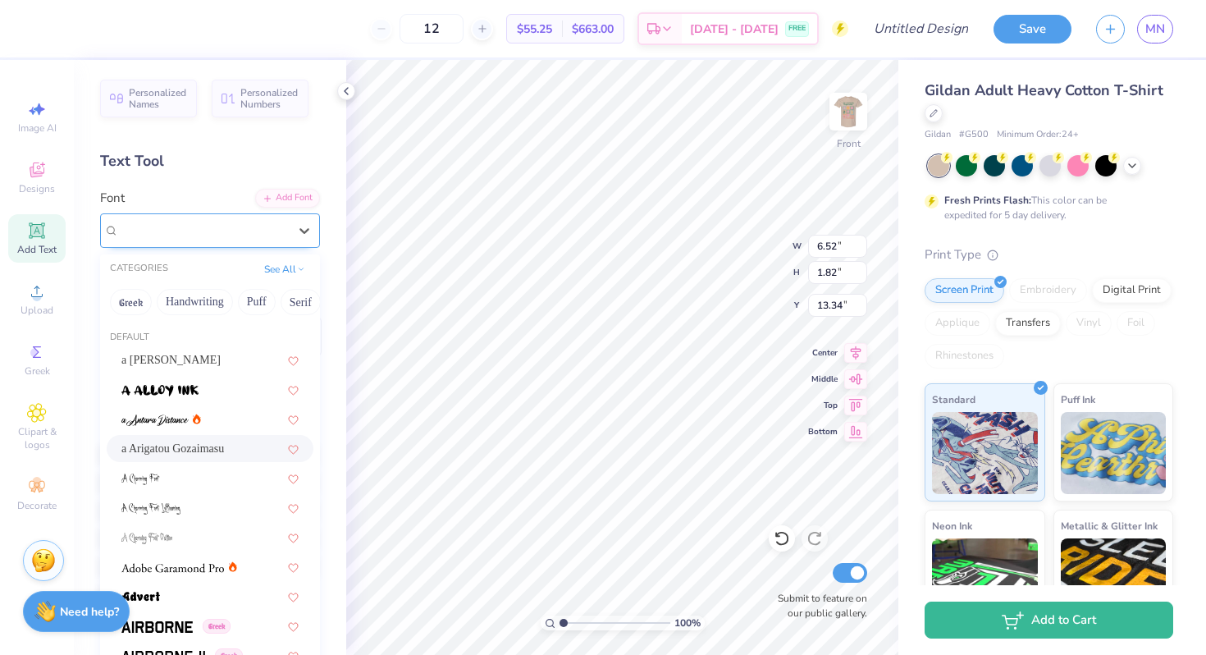
click at [238, 228] on div "a Arigatou Gozaimasu" at bounding box center [203, 229] width 172 height 25
click at [185, 304] on button "Handwriting" at bounding box center [195, 302] width 76 height 26
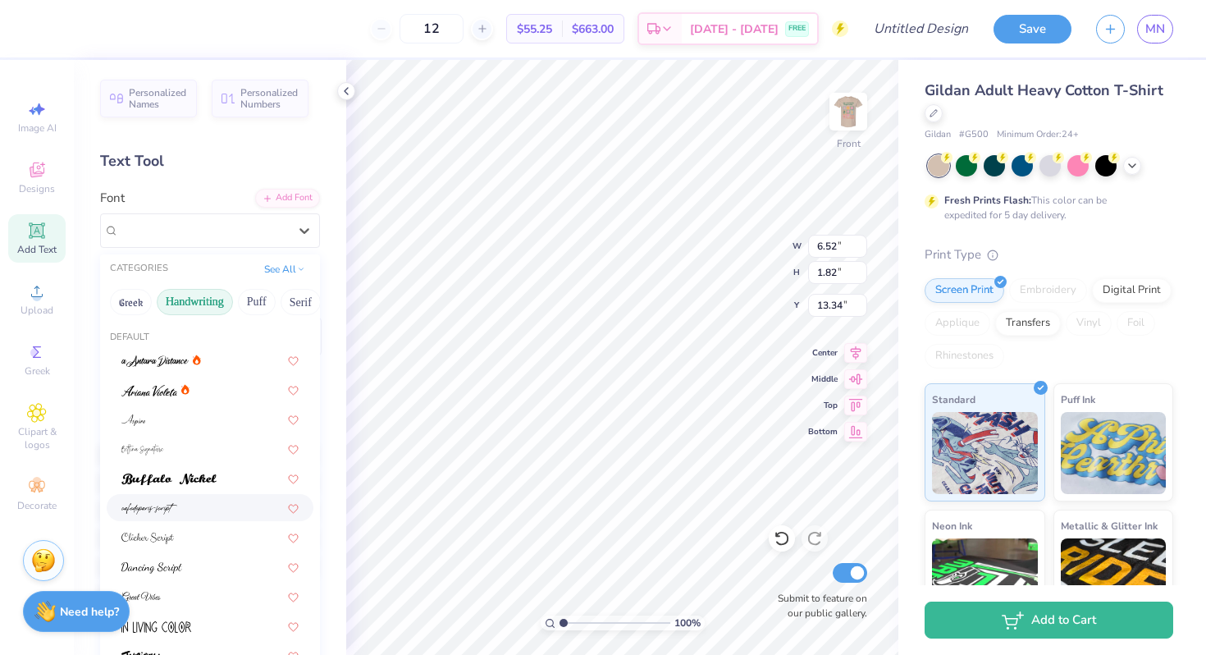
click at [166, 513] on img at bounding box center [149, 508] width 56 height 11
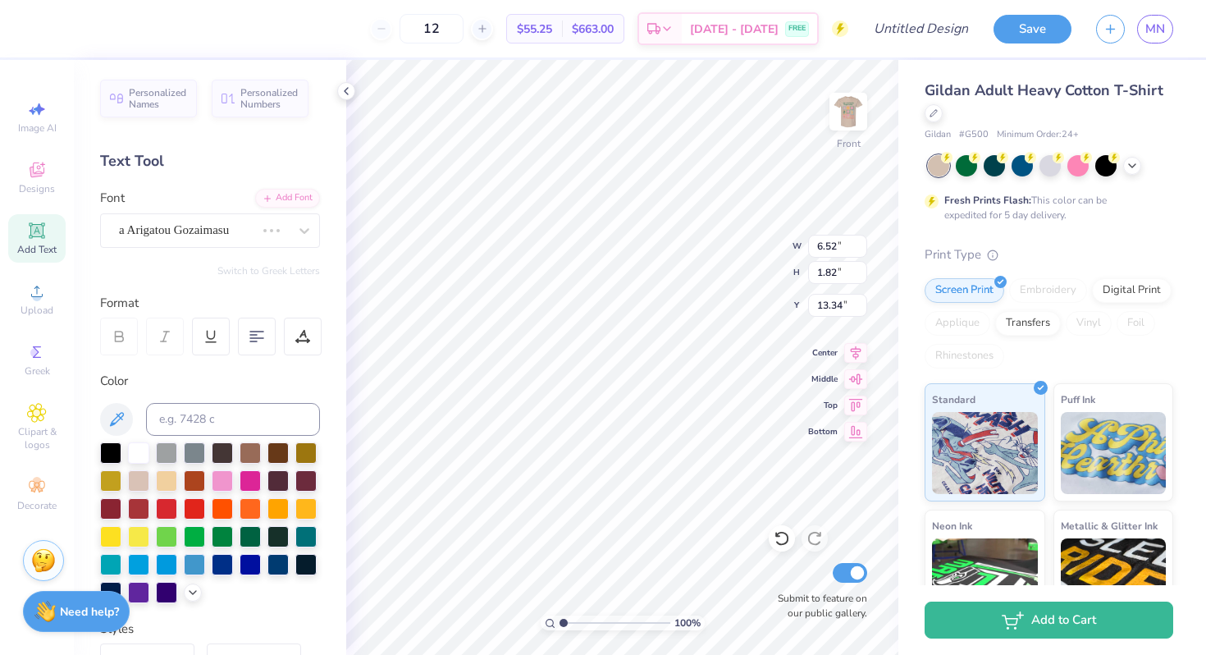
type input "7.06"
type input "2.27"
type input "13.11"
click at [167, 224] on div "cafedeparis-script" at bounding box center [203, 229] width 172 height 25
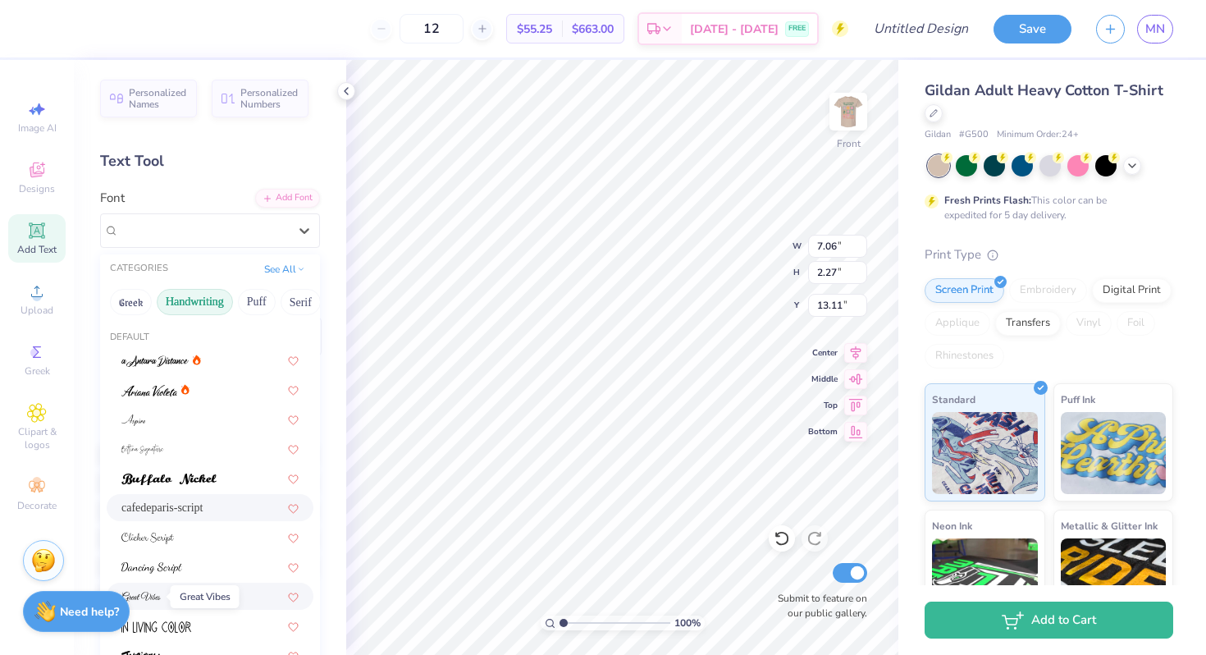
click at [158, 605] on span at bounding box center [140, 595] width 39 height 17
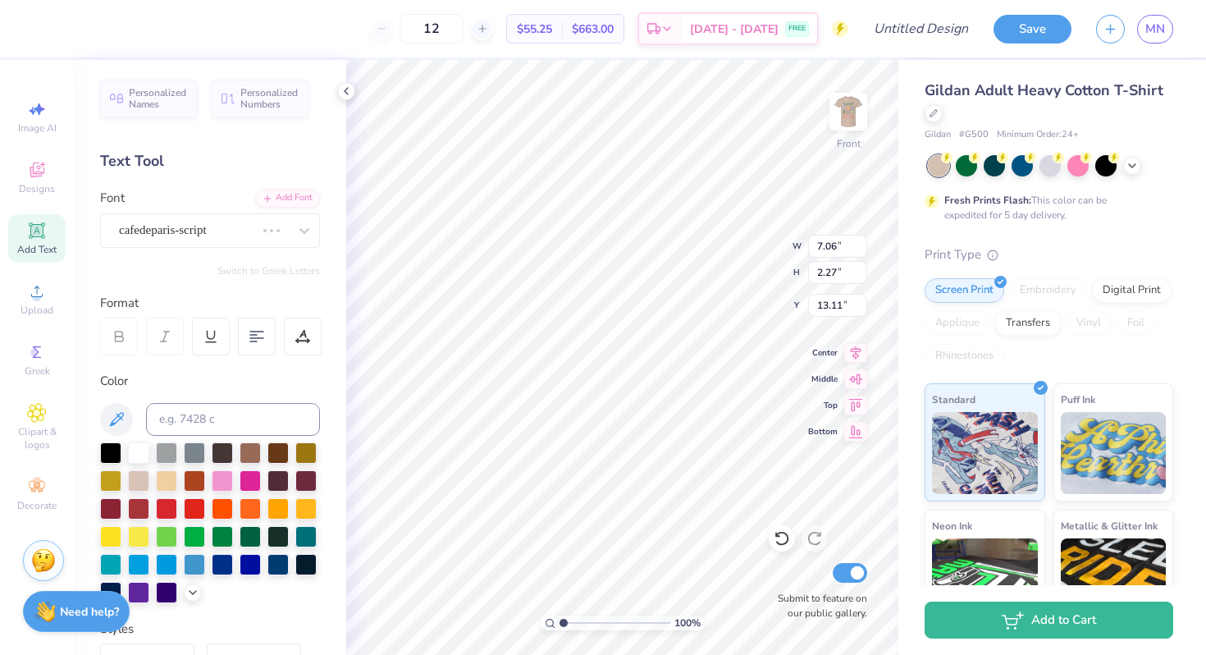
type input "9.55"
type input "2.53"
type input "12.98"
click at [199, 231] on div "Great Vibes" at bounding box center [203, 229] width 172 height 25
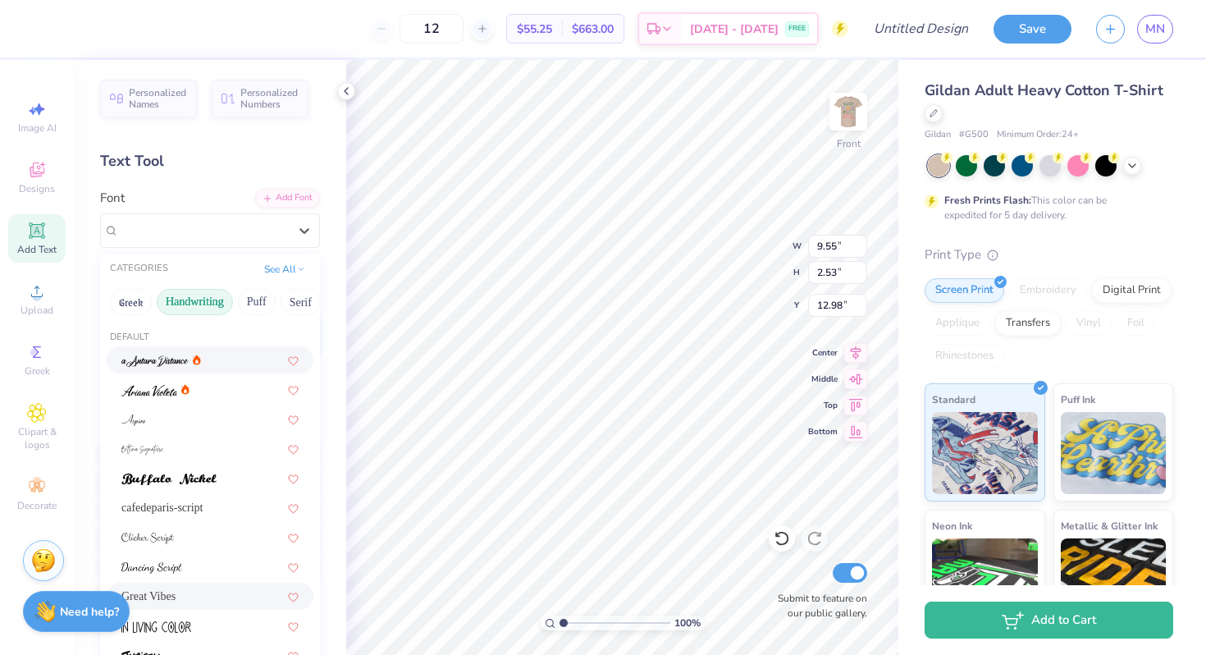
click at [156, 350] on div at bounding box center [210, 359] width 207 height 27
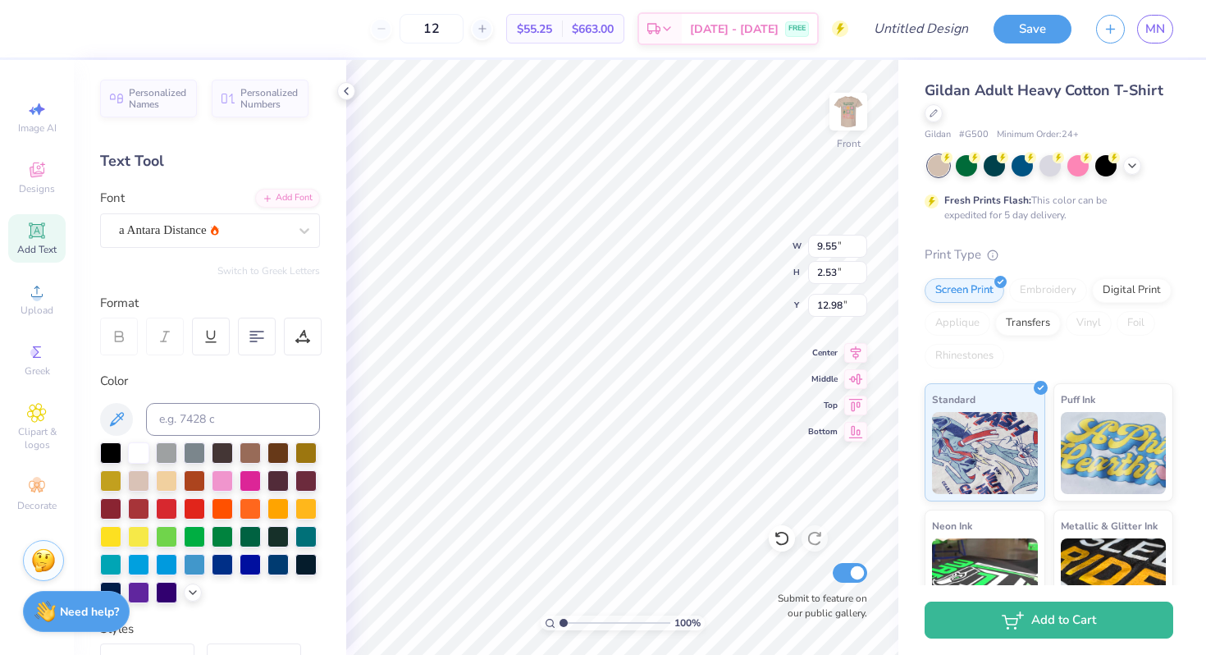
type input "6.79"
type input "2.23"
type input "13.14"
click at [215, 206] on div "Font a Antara Distance" at bounding box center [210, 218] width 220 height 59
click at [201, 244] on div "a Antara Distance" at bounding box center [210, 230] width 220 height 34
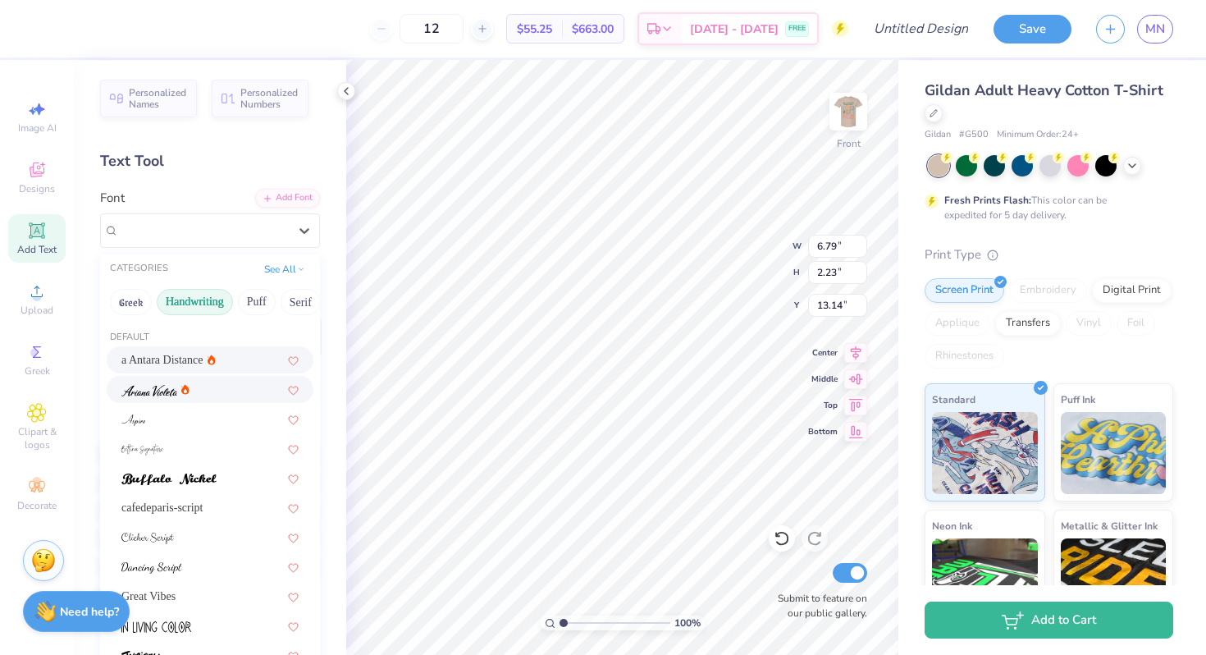
click at [152, 393] on img at bounding box center [149, 390] width 56 height 11
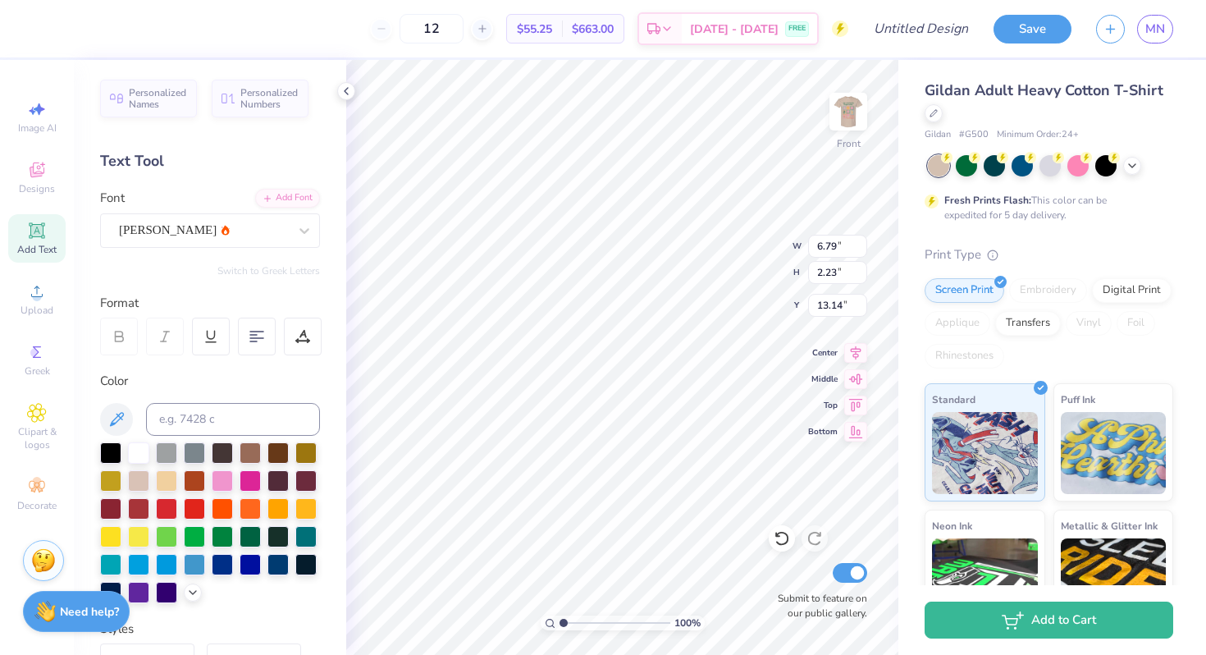
type input "6.52"
type input "2.08"
type input "13.21"
click at [250, 533] on div at bounding box center [250, 534] width 21 height 21
click at [147, 103] on span "Personalized Names" at bounding box center [158, 96] width 58 height 23
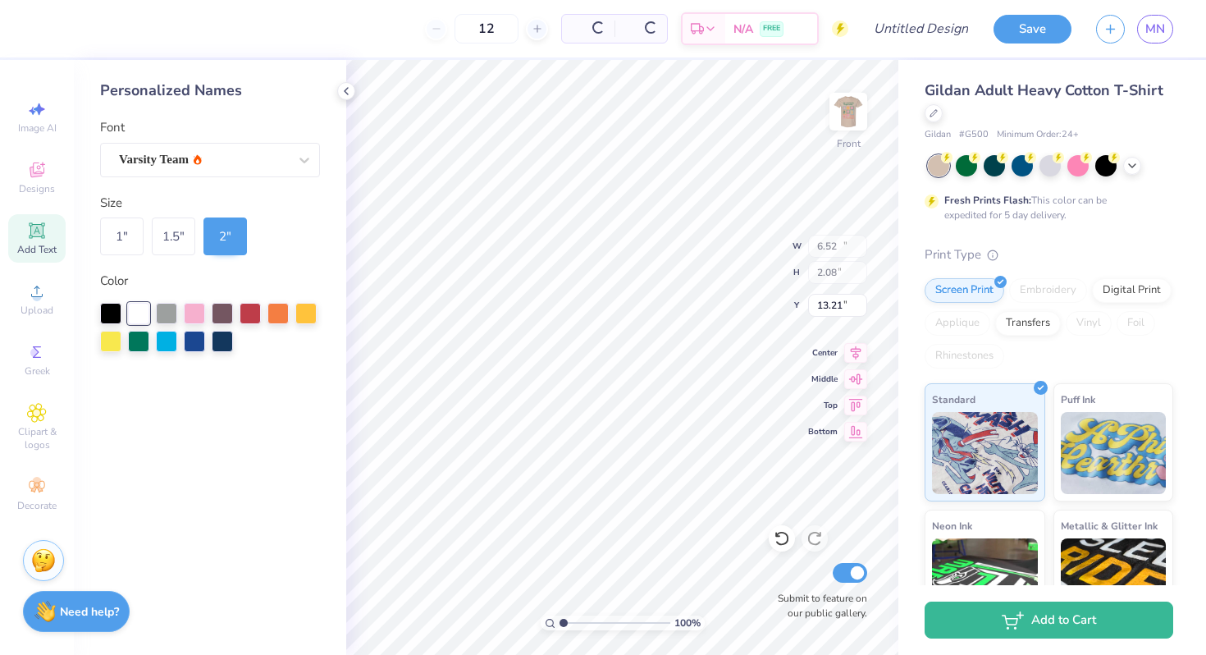
type input "12.43"
type input "2.00"
type input "13.25"
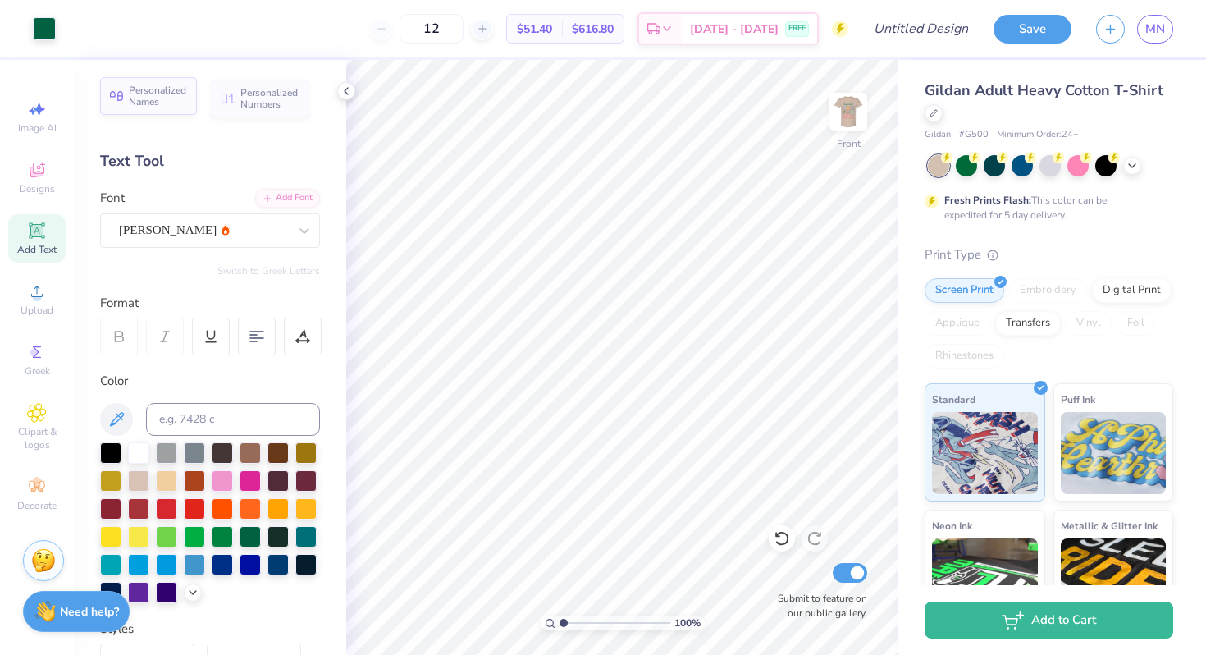
click at [135, 100] on span "Personalized Names" at bounding box center [158, 96] width 58 height 23
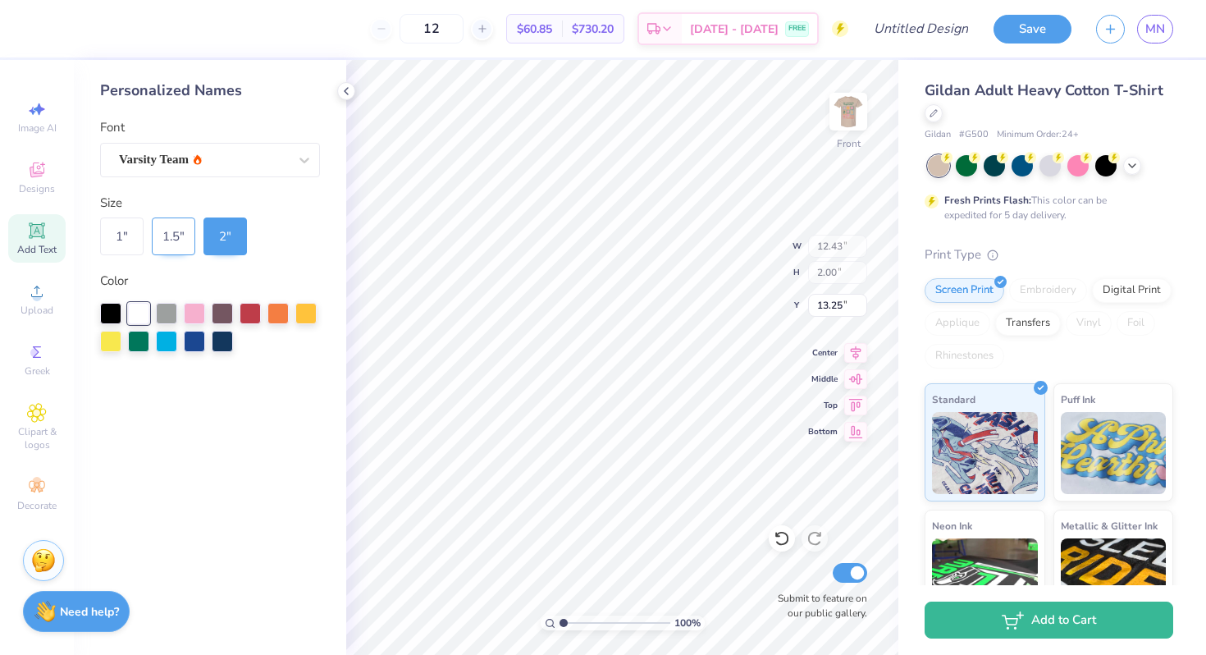
click at [176, 233] on div "1.5 "" at bounding box center [173, 236] width 43 height 38
type input "9.32"
type input "1.50"
type input "3.65"
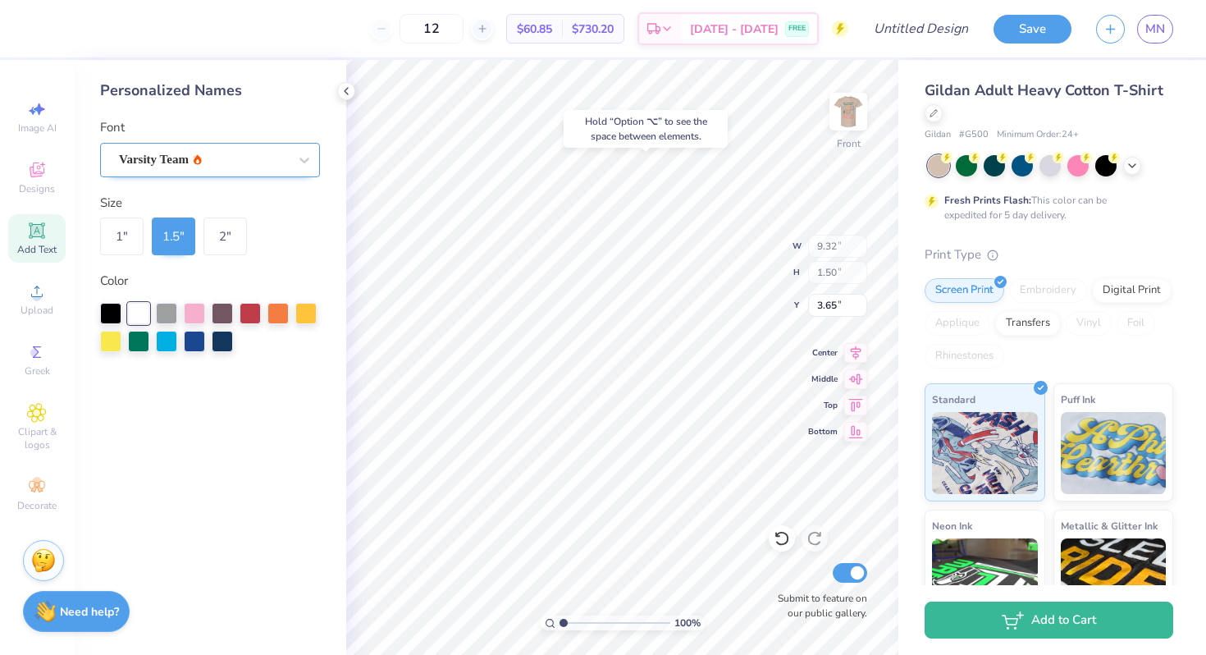
click at [288, 145] on div "Varsity Team" at bounding box center [210, 160] width 220 height 34
click at [243, 200] on div at bounding box center [209, 203] width 177 height 17
type input "7.32"
click at [139, 340] on div at bounding box center [138, 339] width 21 height 21
type input "3.33"
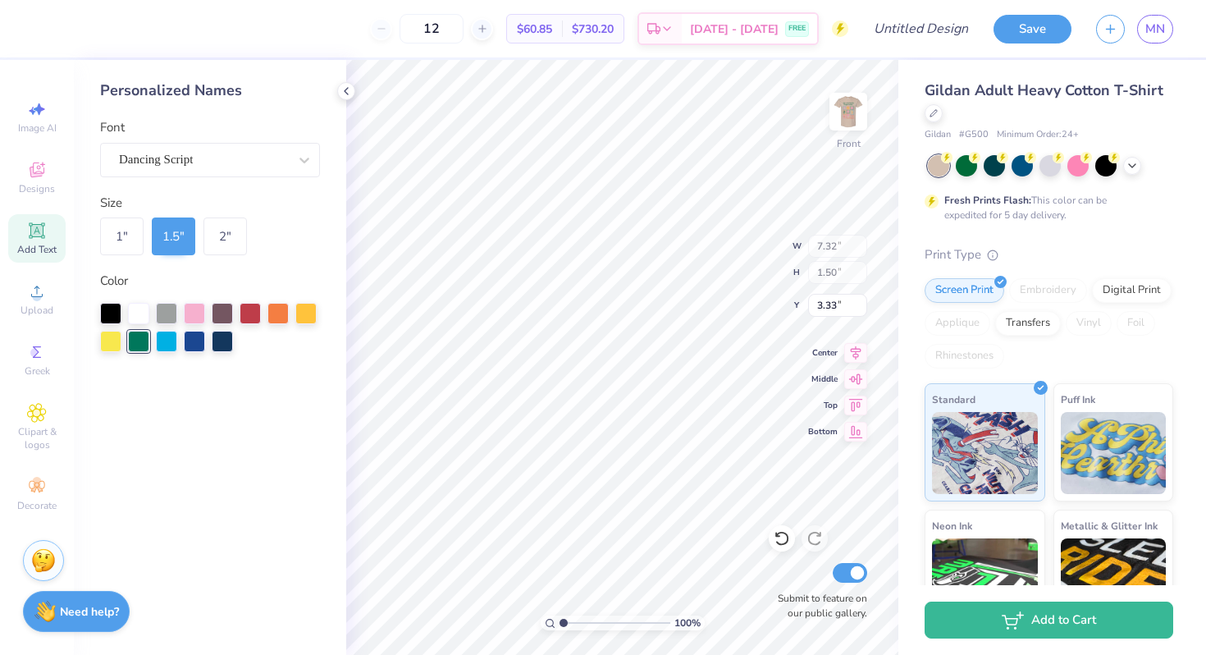
type input "9.34"
type input "7.39"
type input "6.43"
type input "6.41"
click at [346, 94] on icon at bounding box center [346, 91] width 13 height 13
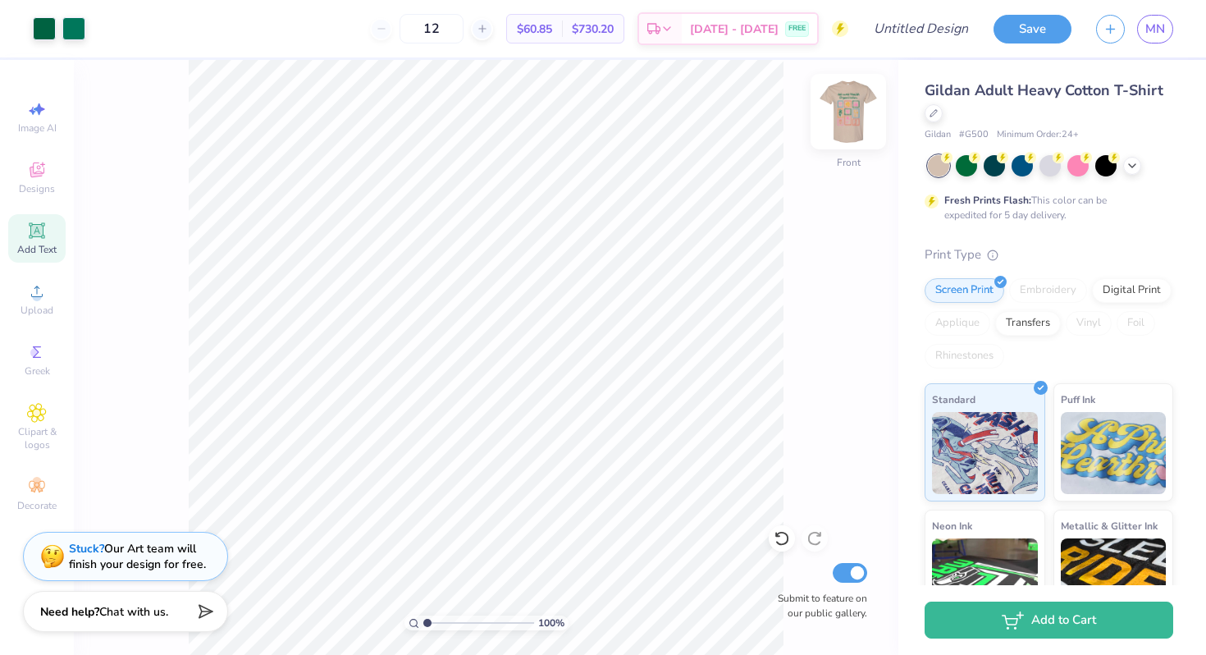
click at [845, 101] on img at bounding box center [849, 112] width 66 height 66
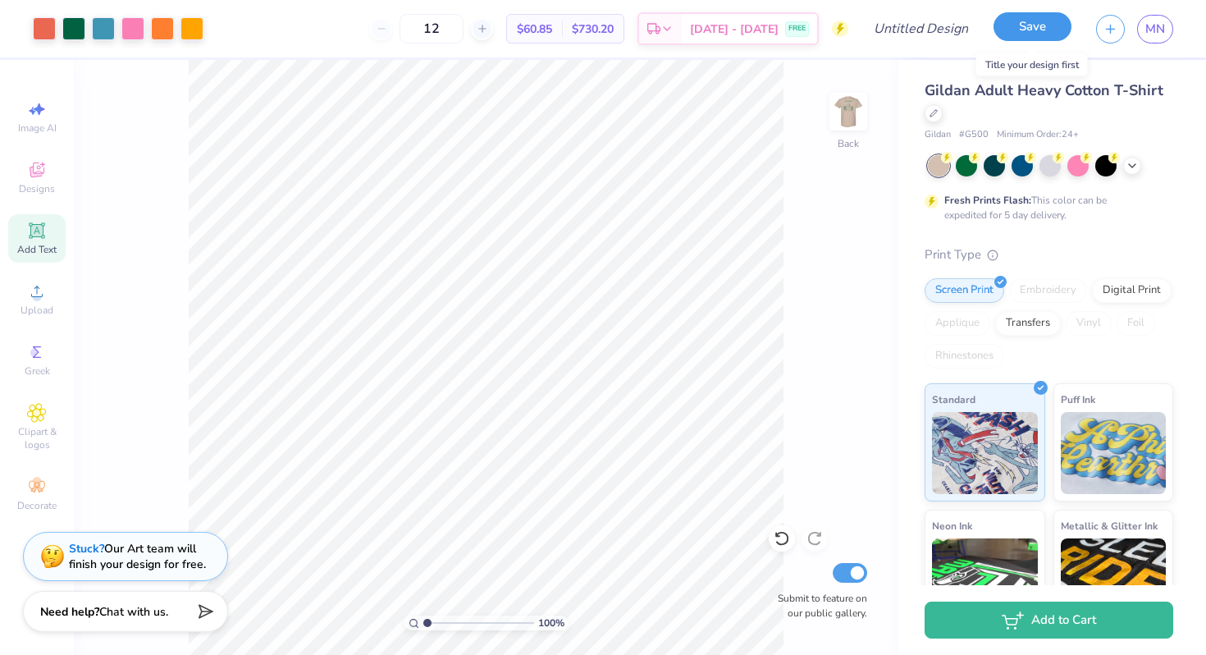
click at [1016, 27] on button "Save" at bounding box center [1033, 26] width 78 height 29
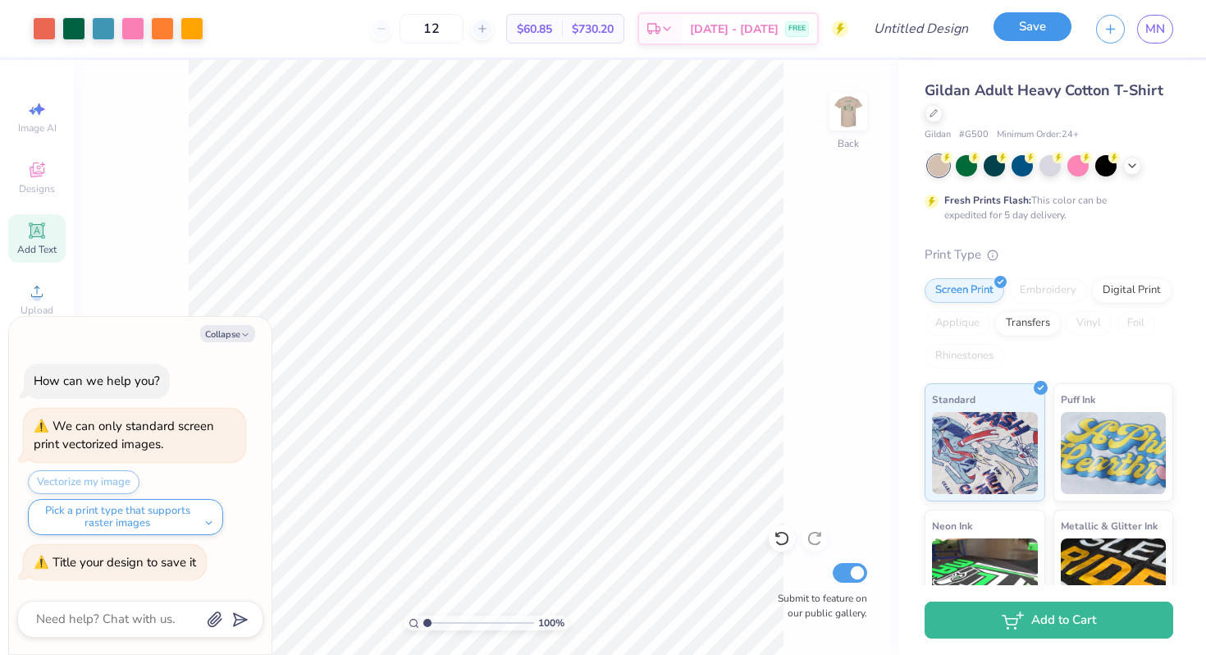
click at [1032, 18] on button "Save" at bounding box center [1033, 26] width 78 height 29
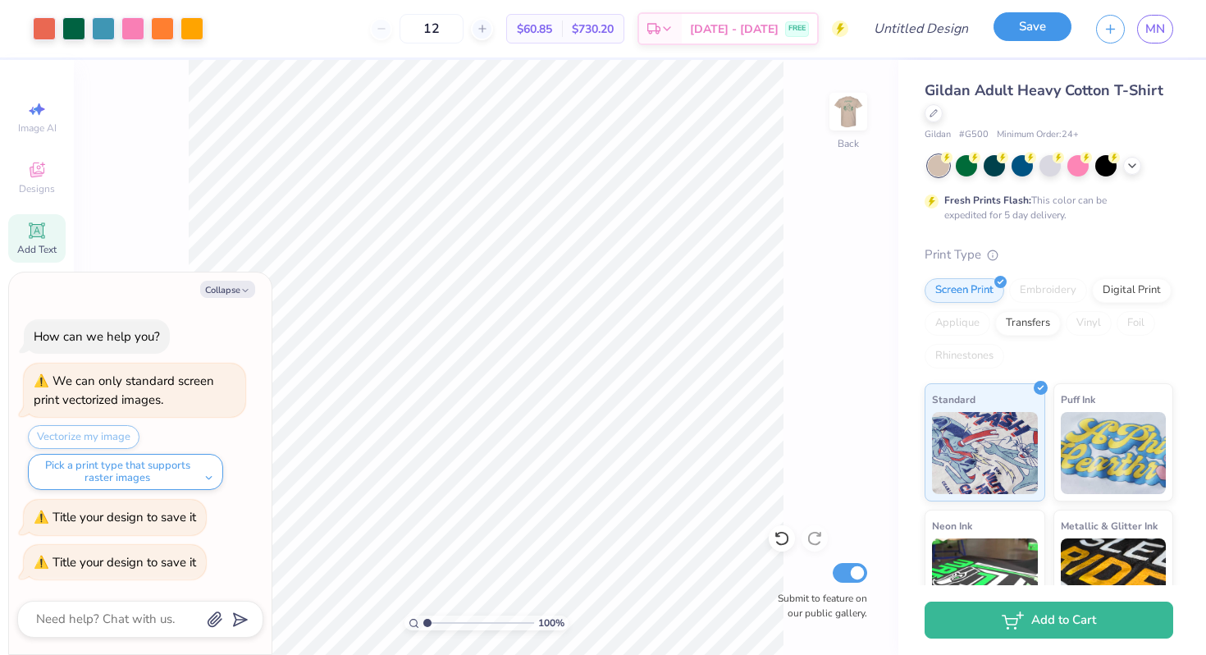
click at [1032, 18] on button "Save" at bounding box center [1033, 26] width 78 height 29
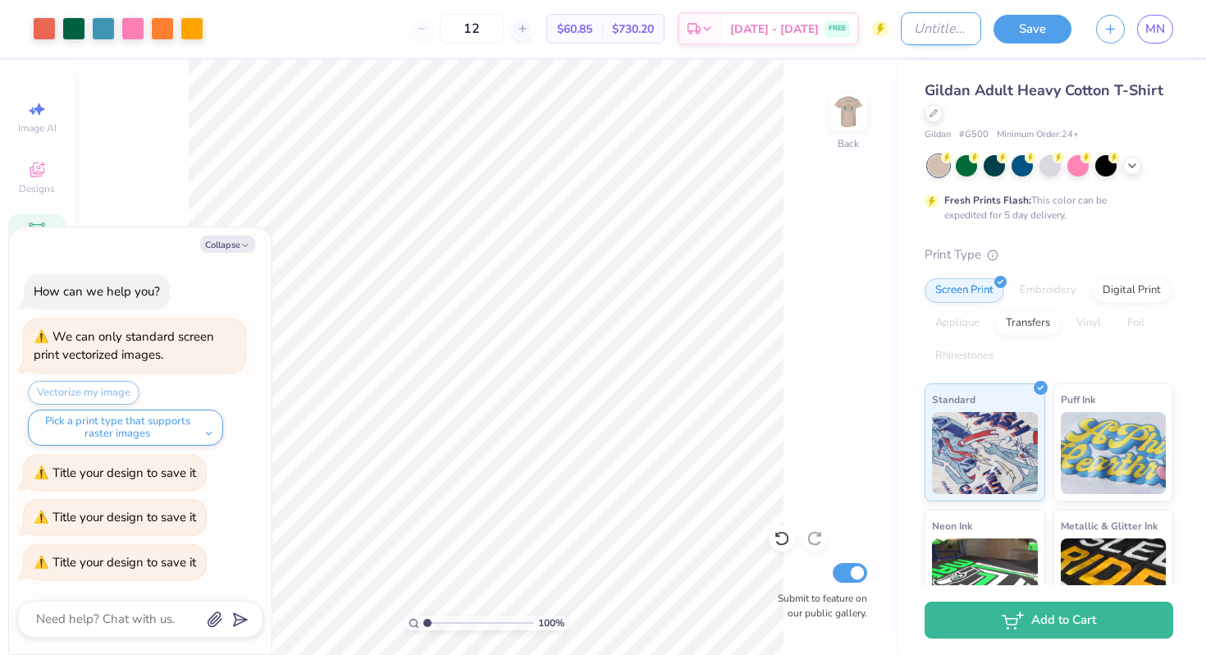
type textarea "x"
click at [928, 27] on input "Design Title" at bounding box center [941, 28] width 80 height 33
type input "E-board shirts"
type textarea "x"
click at [1017, 27] on button "Save" at bounding box center [1033, 26] width 78 height 29
